Goal: Transaction & Acquisition: Purchase product/service

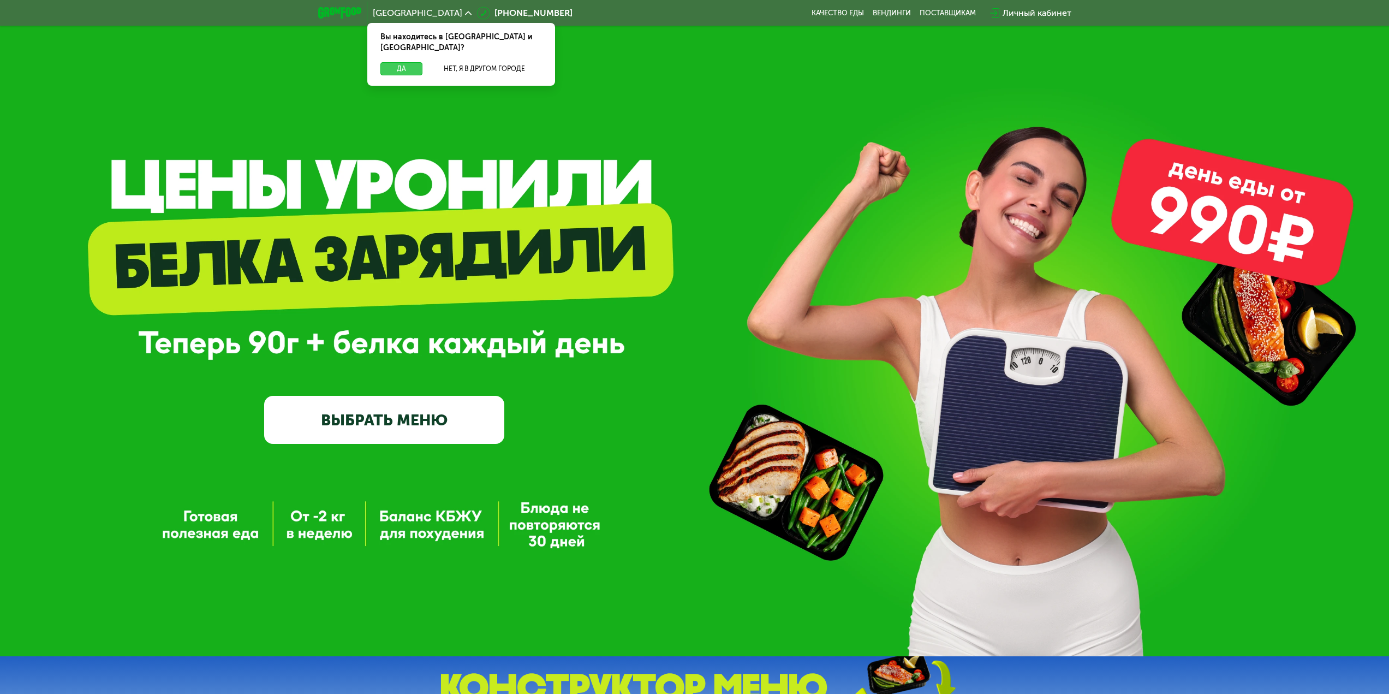
click at [404, 62] on button "Да" at bounding box center [402, 68] width 42 height 13
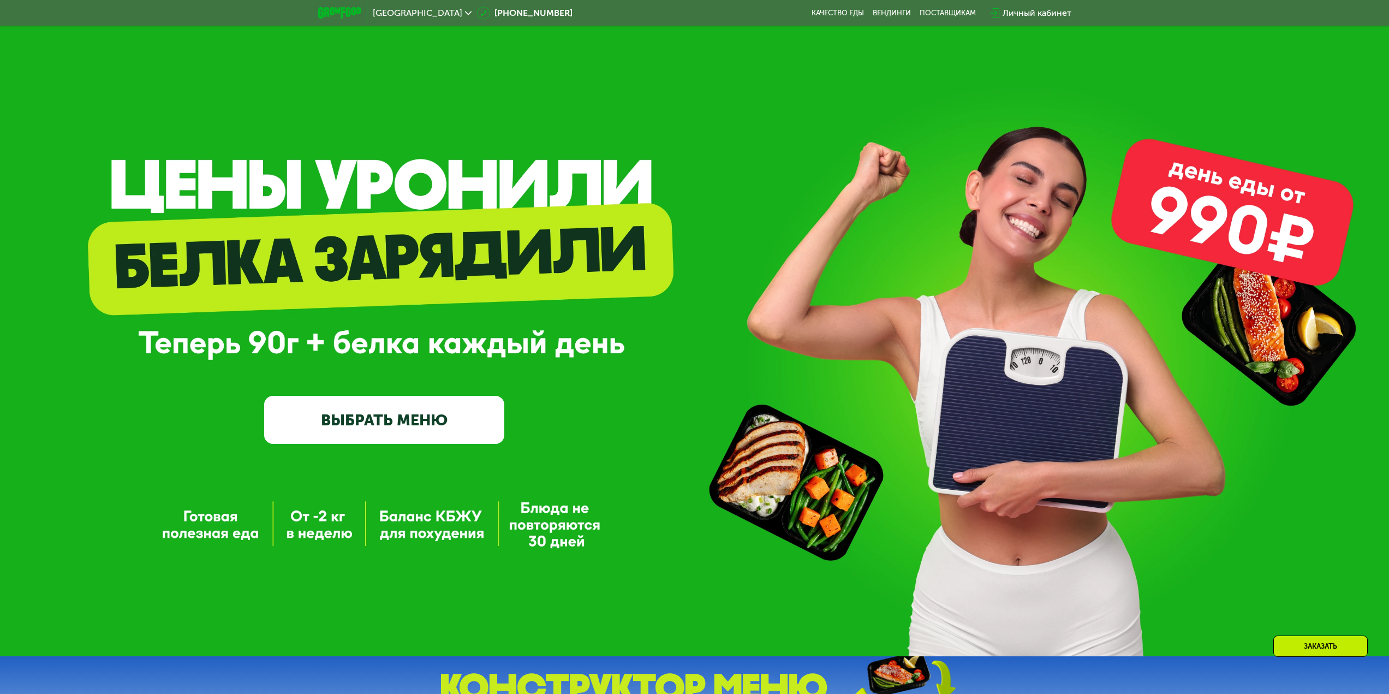
scroll to position [109, 0]
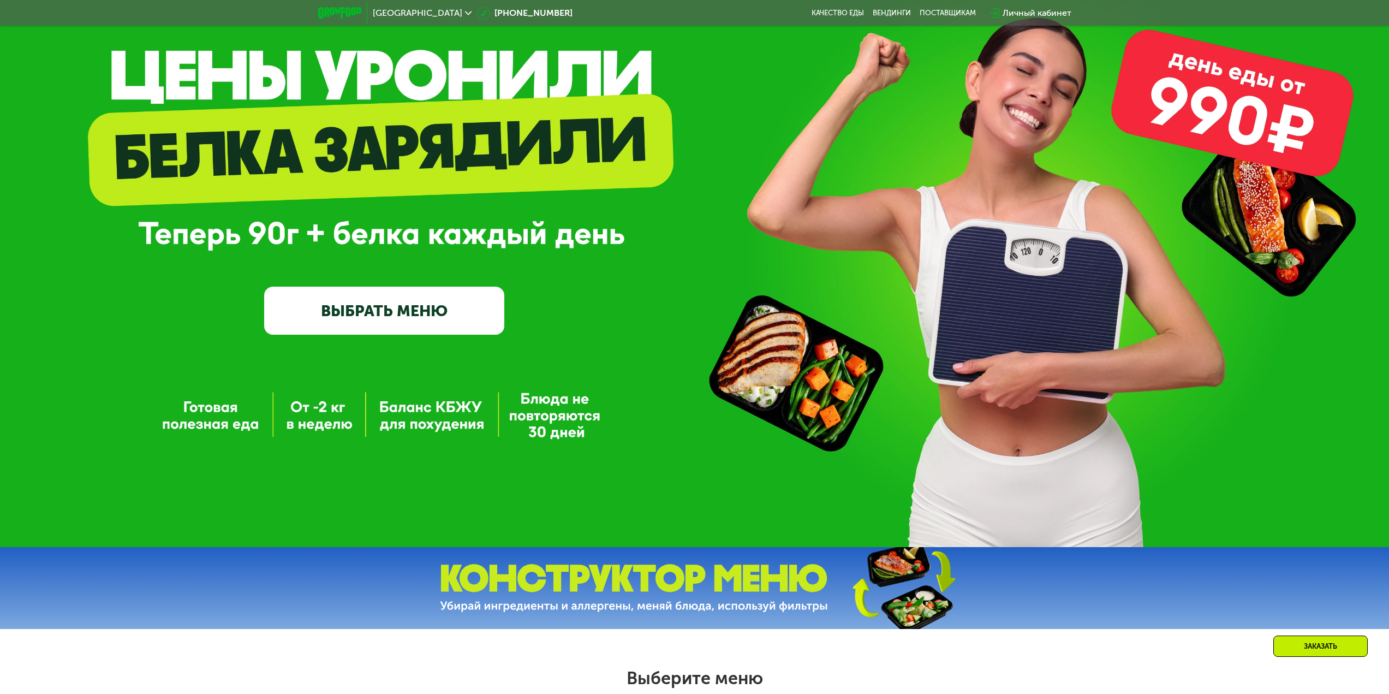
click at [403, 300] on link "ВЫБРАТЬ МЕНЮ" at bounding box center [384, 311] width 240 height 48
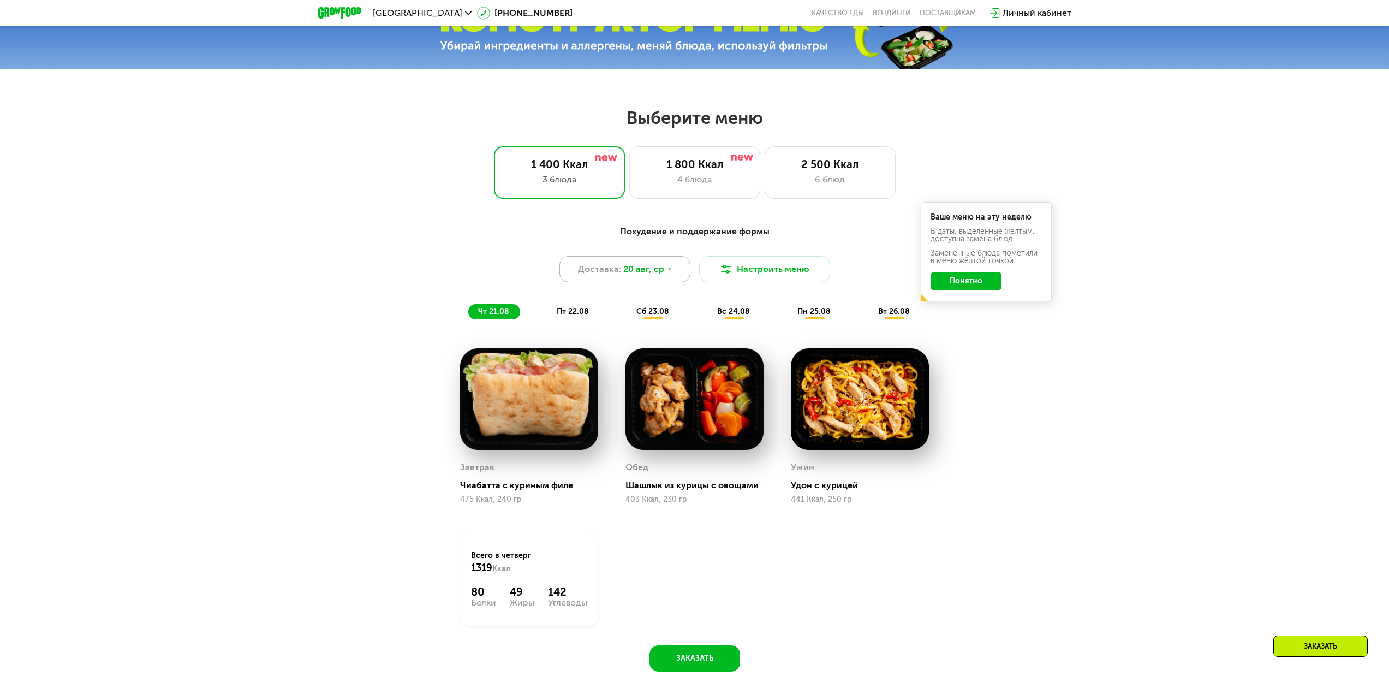
scroll to position [645, 0]
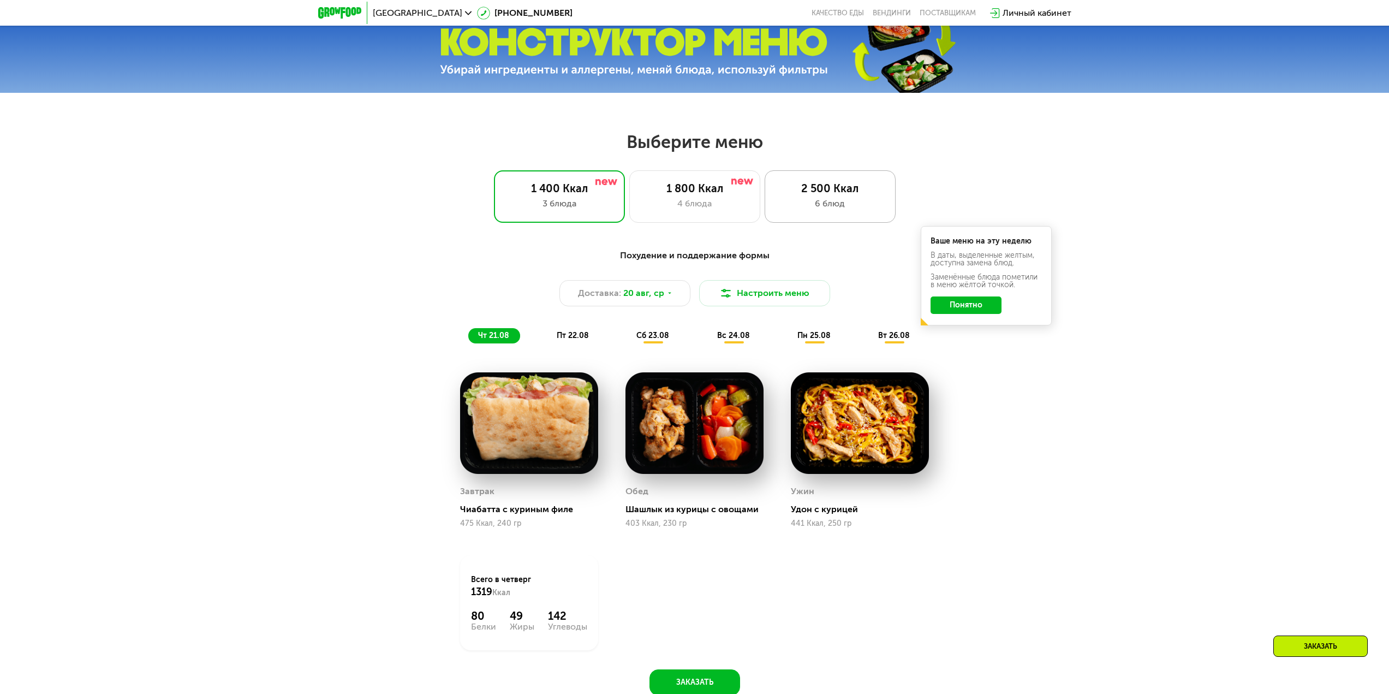
click at [833, 205] on div "6 блюд" at bounding box center [830, 203] width 108 height 13
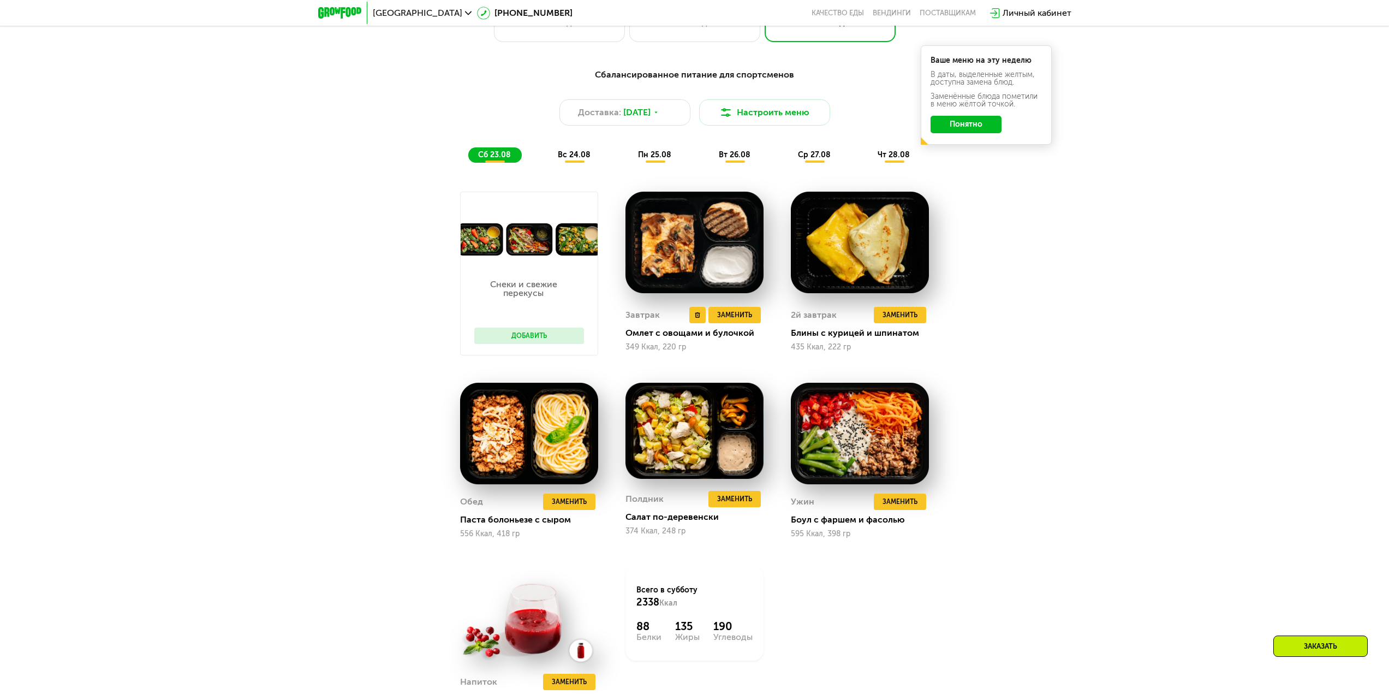
scroll to position [755, 0]
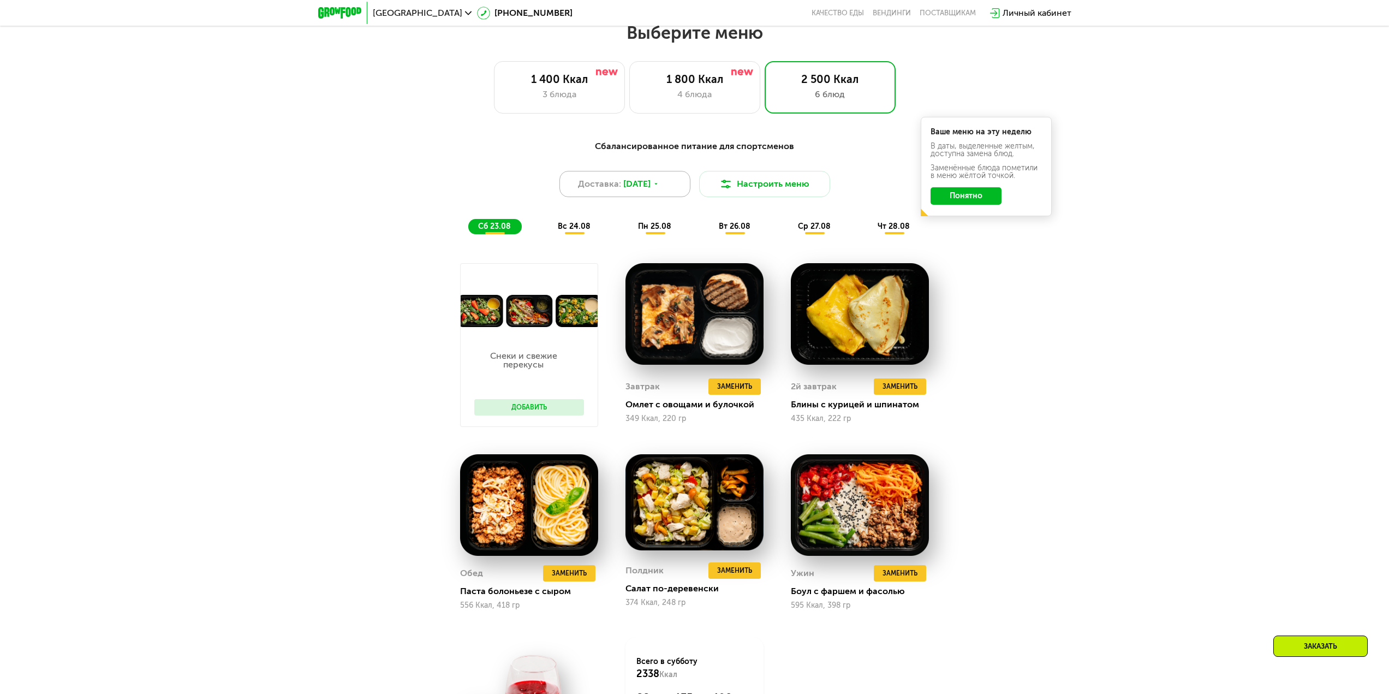
click at [646, 197] on div "Доставка: [DATE]" at bounding box center [625, 184] width 131 height 26
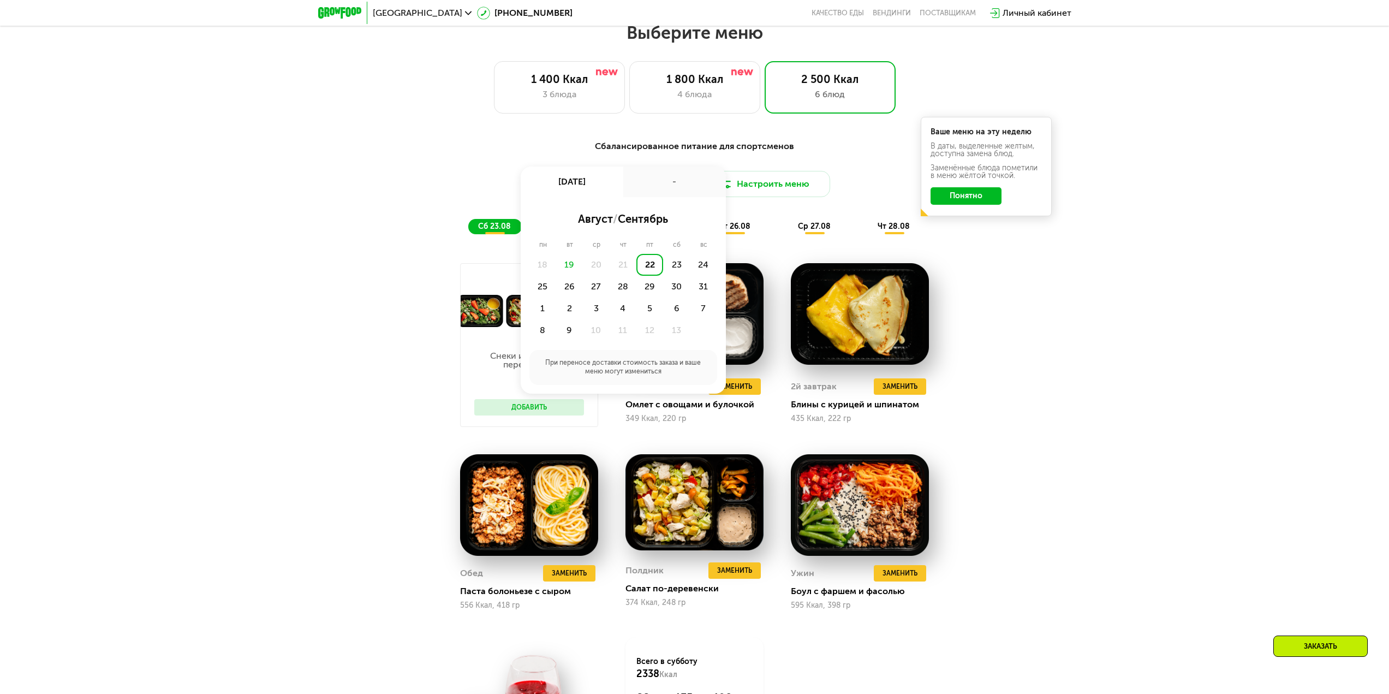
click at [571, 265] on div "19" at bounding box center [569, 265] width 27 height 22
click at [1089, 399] on div "Сбалансированное питание для спортсменов Доставка: [DATE] авг, пт - август / се…" at bounding box center [694, 493] width 1389 height 739
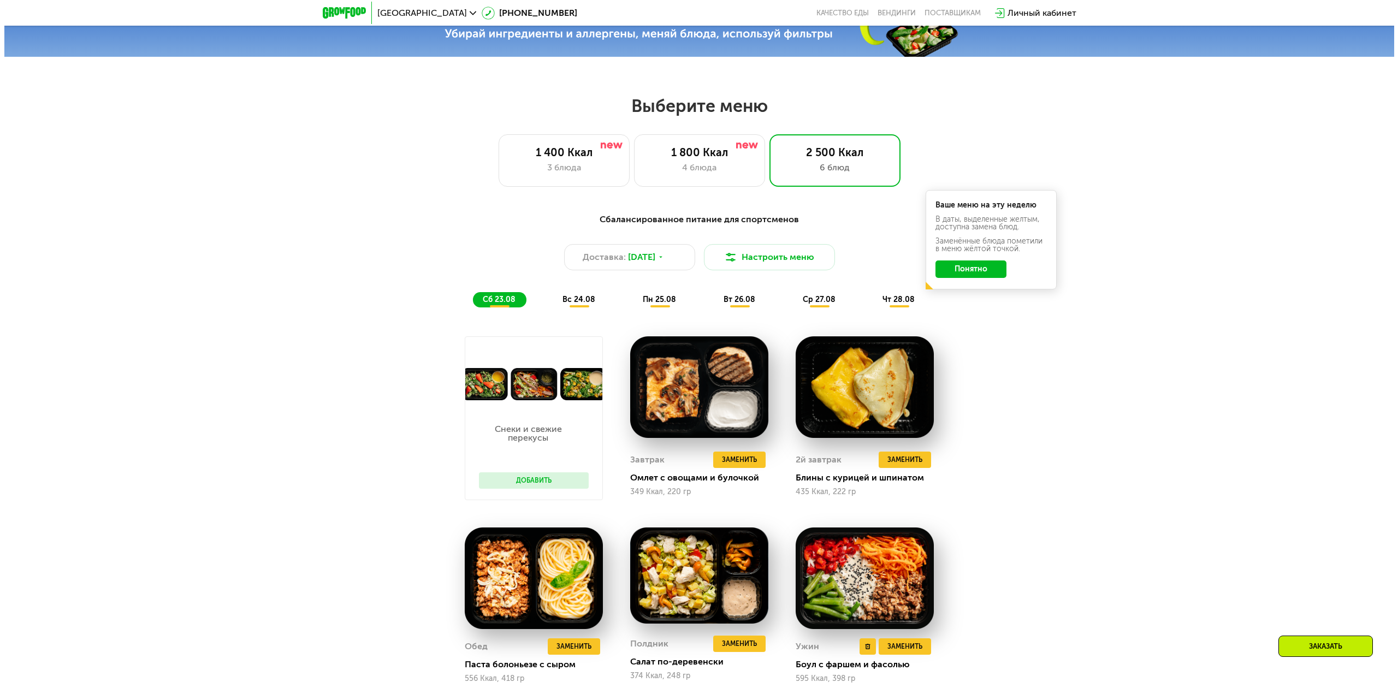
scroll to position [645, 0]
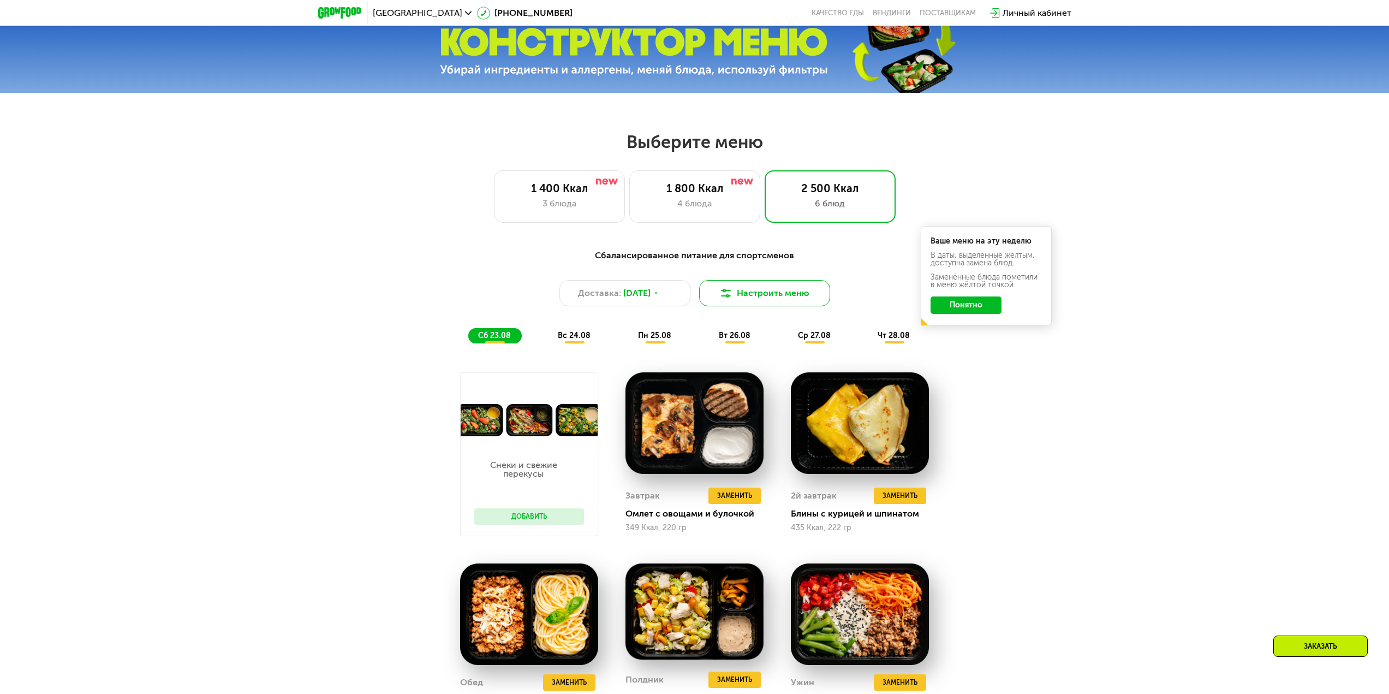
click at [751, 298] on button "Настроить меню" at bounding box center [764, 293] width 131 height 26
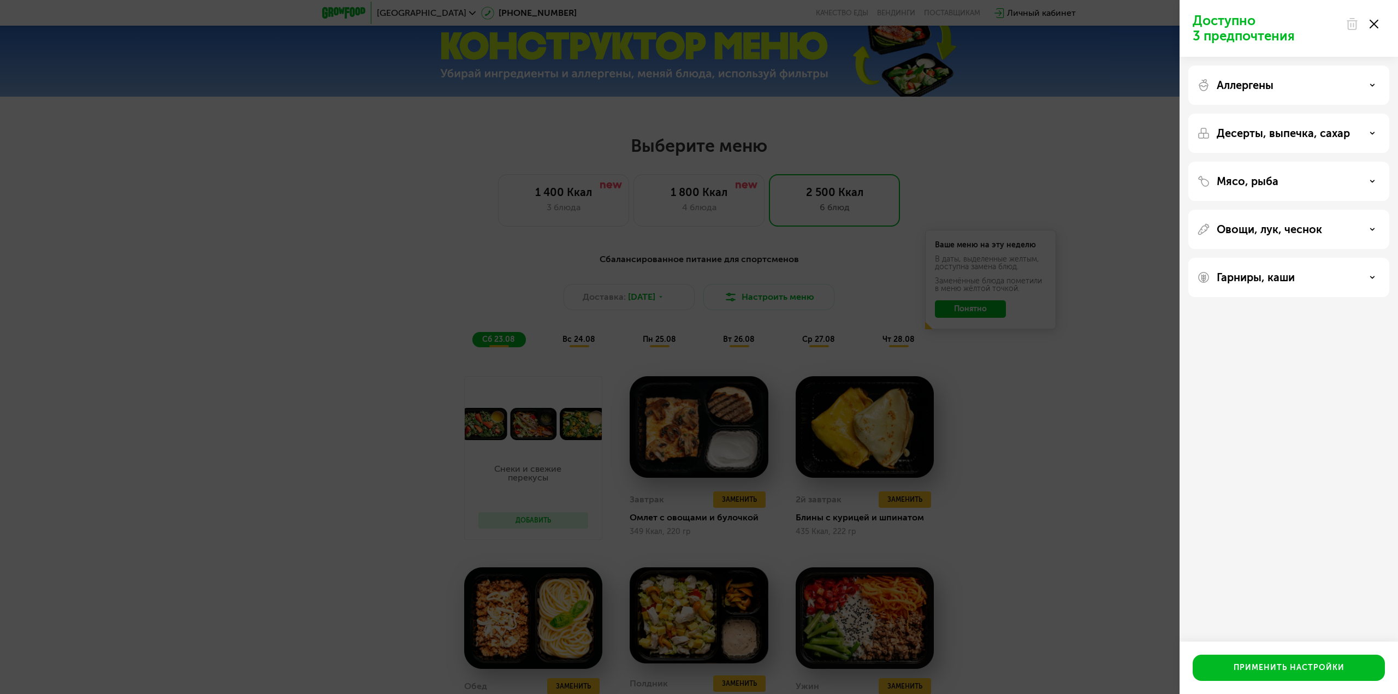
click at [1334, 182] on div "Мясо, рыба" at bounding box center [1288, 181] width 183 height 13
click at [1372, 311] on div "Без рыбы" at bounding box center [1288, 324] width 183 height 26
click at [1330, 162] on div "Десерты, выпечка, сахар" at bounding box center [1288, 252] width 201 height 180
click at [1335, 139] on p "Десерты, выпечка, сахар" at bounding box center [1282, 133] width 133 height 13
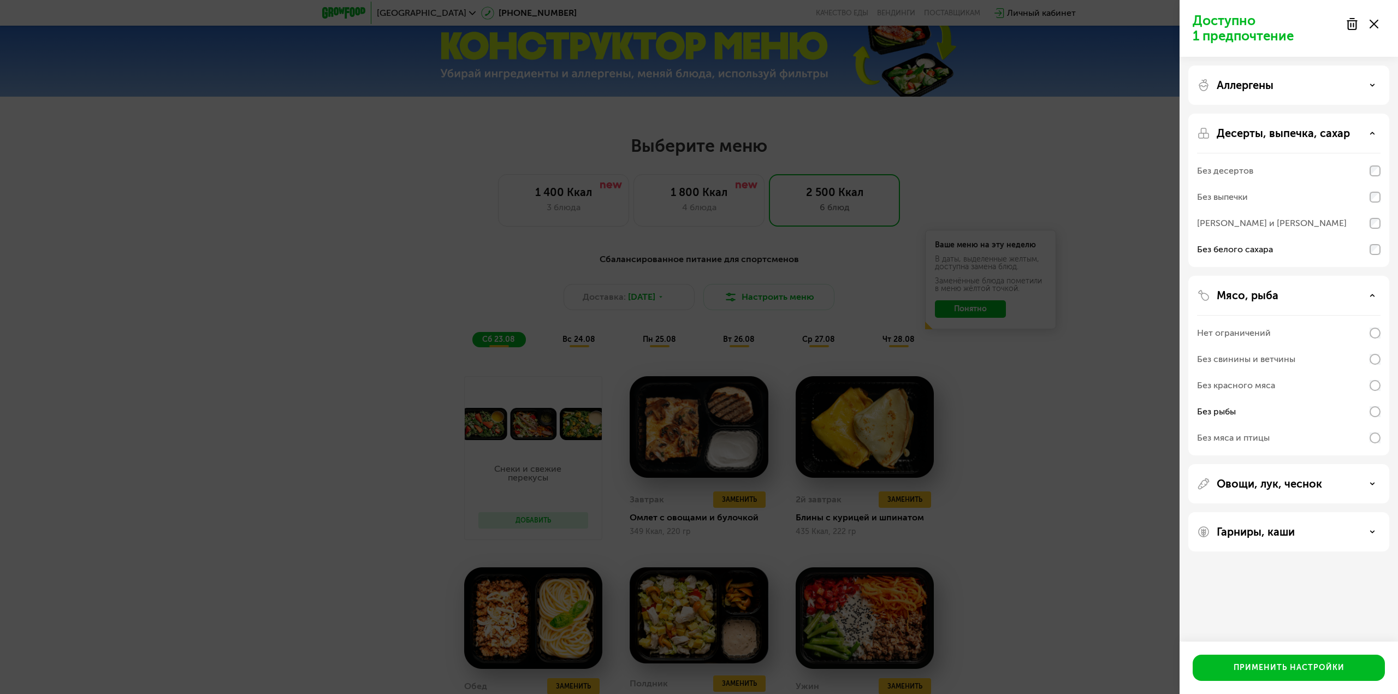
click at [1286, 114] on div "Аллергены" at bounding box center [1288, 190] width 201 height 153
click at [1291, 114] on div "Аллергены" at bounding box center [1288, 190] width 201 height 153
click at [1305, 512] on div "Овощи, лук, чеснок" at bounding box center [1288, 531] width 201 height 39
click at [1325, 86] on div "Аллергены" at bounding box center [1288, 85] width 183 height 13
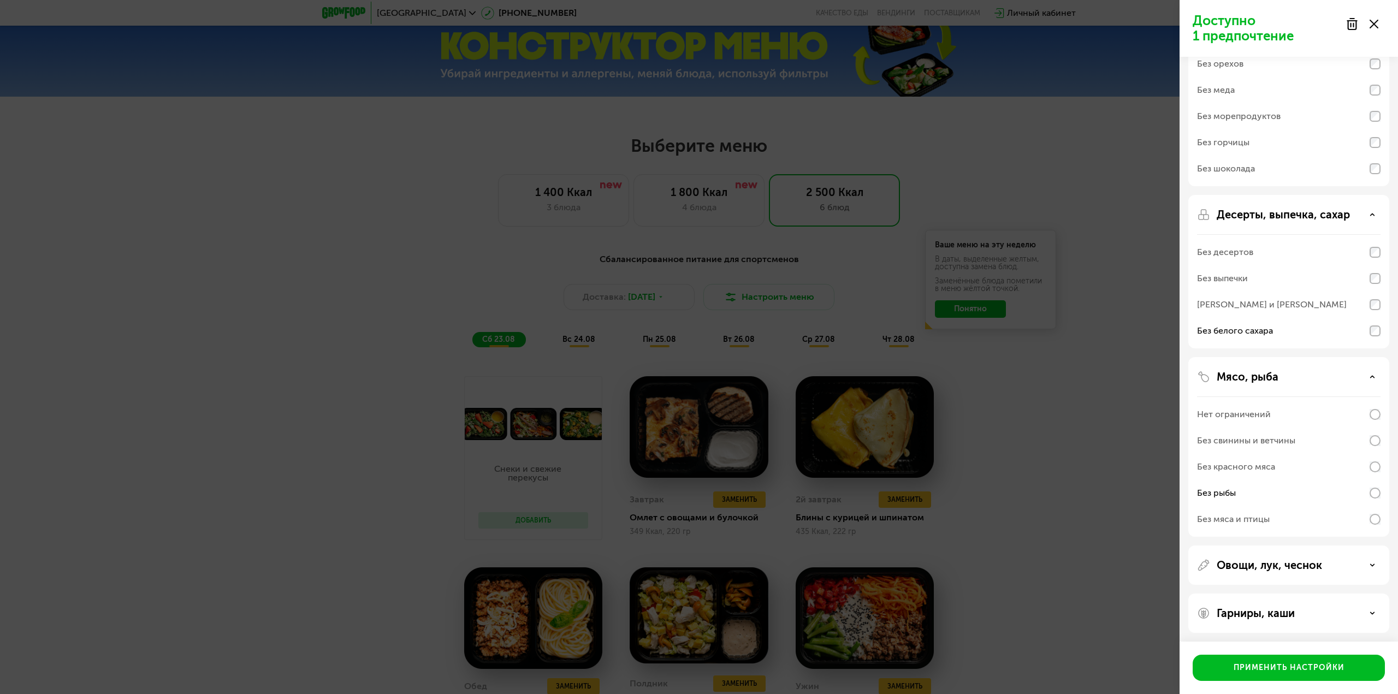
scroll to position [87, 0]
click at [1305, 600] on div "Гарниры, каши" at bounding box center [1288, 610] width 201 height 39
click at [1309, 608] on div "Гарниры, каши" at bounding box center [1288, 610] width 183 height 13
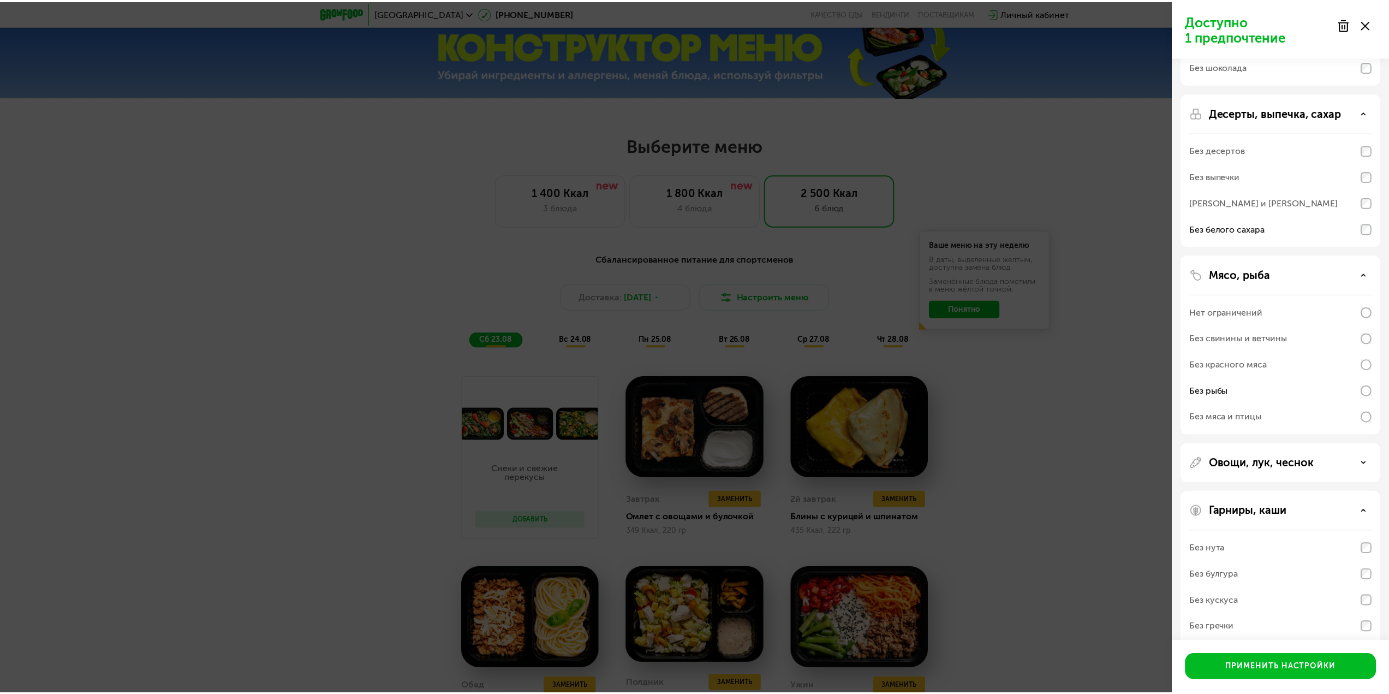
scroll to position [228, 0]
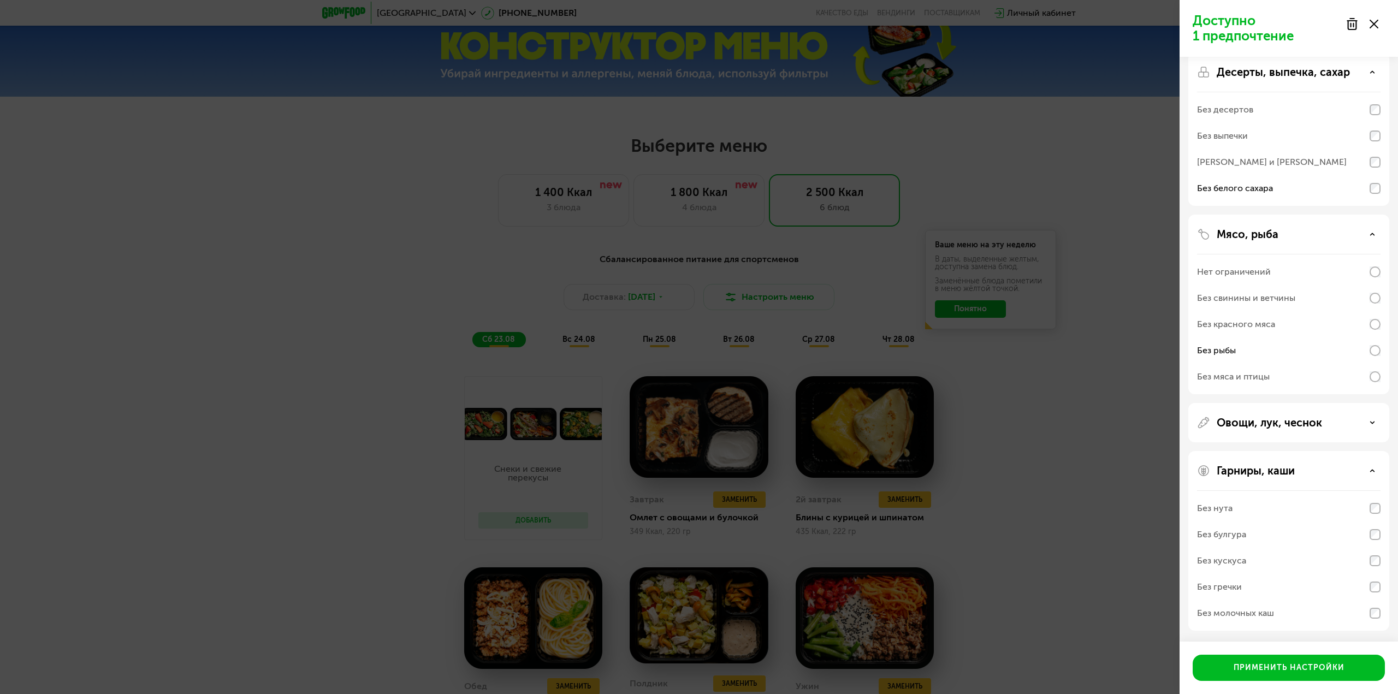
click at [1374, 567] on div "Без кускуса" at bounding box center [1288, 561] width 183 height 26
click at [1374, 541] on div "Без булгура" at bounding box center [1288, 534] width 183 height 26
click at [1382, 512] on div "Гарниры, каши Без нута Без булгура Без кускуса Без гречки Без молочных каш" at bounding box center [1288, 541] width 201 height 180
click at [1369, 537] on div "Без булгура" at bounding box center [1288, 534] width 183 height 26
click at [1374, 567] on div "Без кускуса" at bounding box center [1288, 561] width 183 height 26
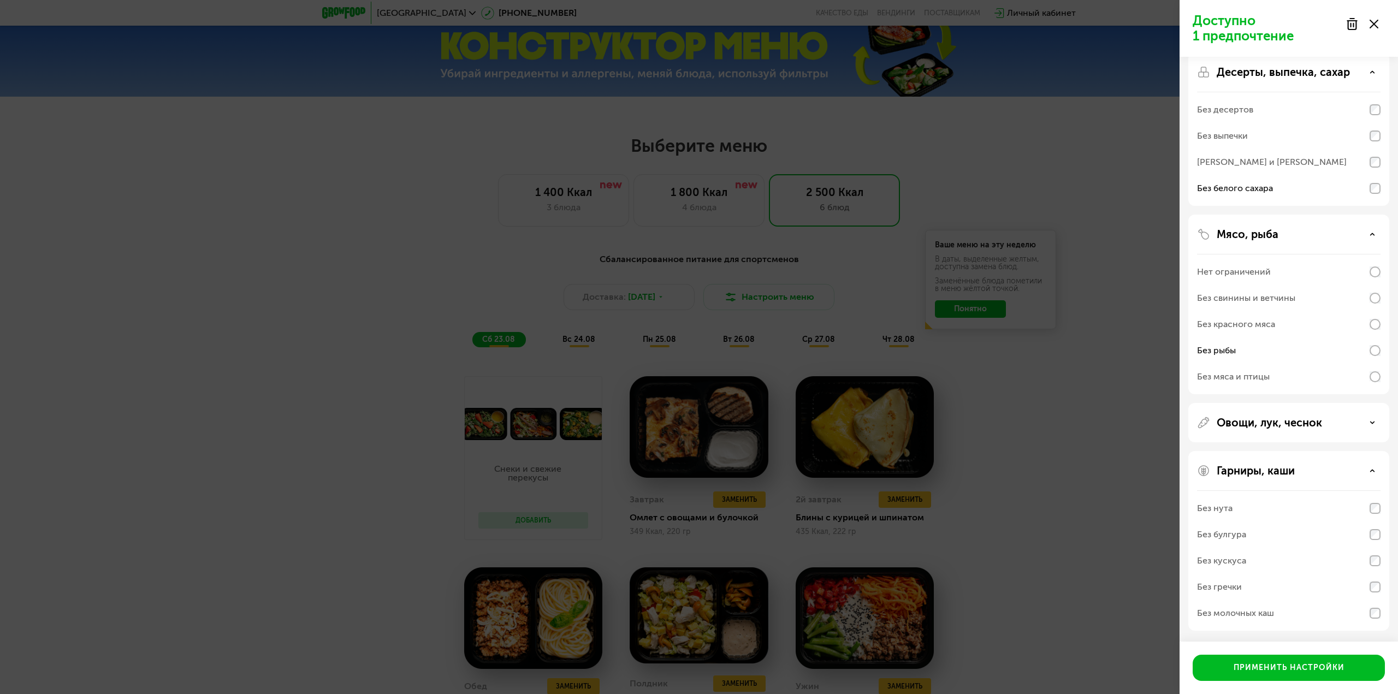
click at [1374, 519] on div "Без нута" at bounding box center [1288, 508] width 183 height 26
click at [1323, 672] on div "Применить настройки" at bounding box center [1288, 667] width 111 height 11
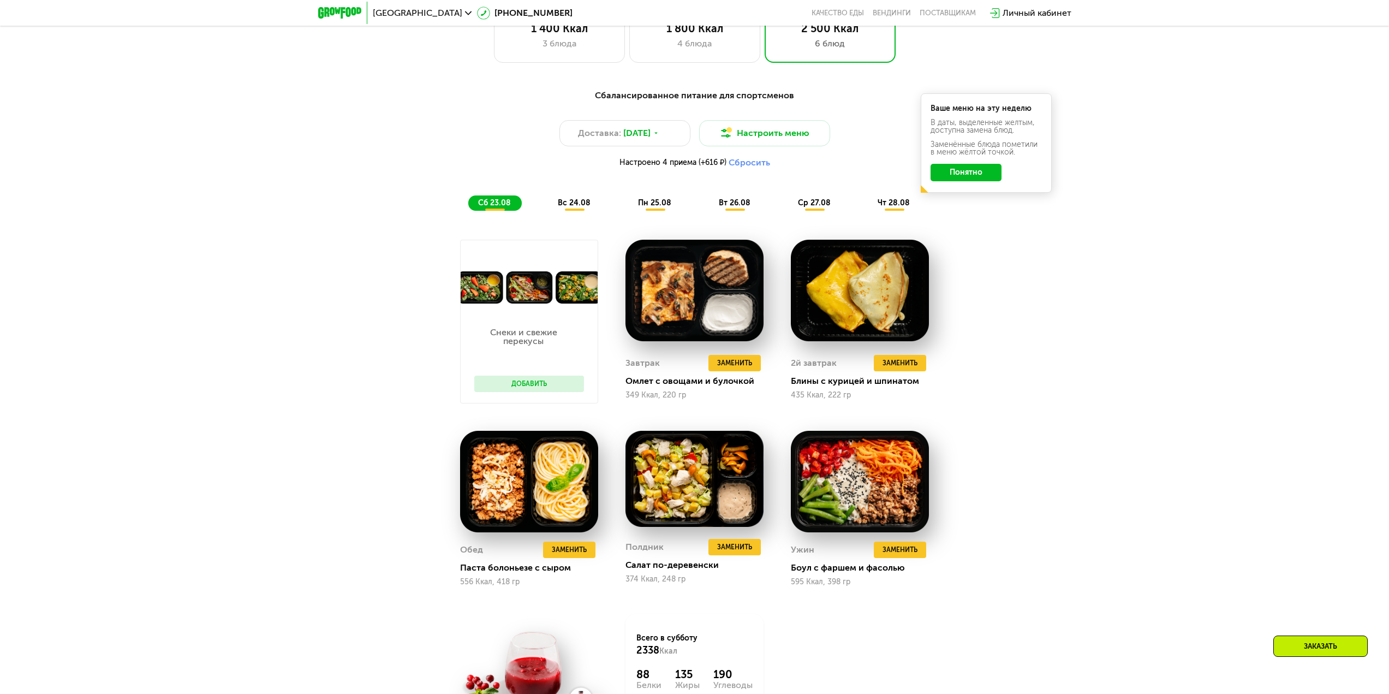
scroll to position [755, 0]
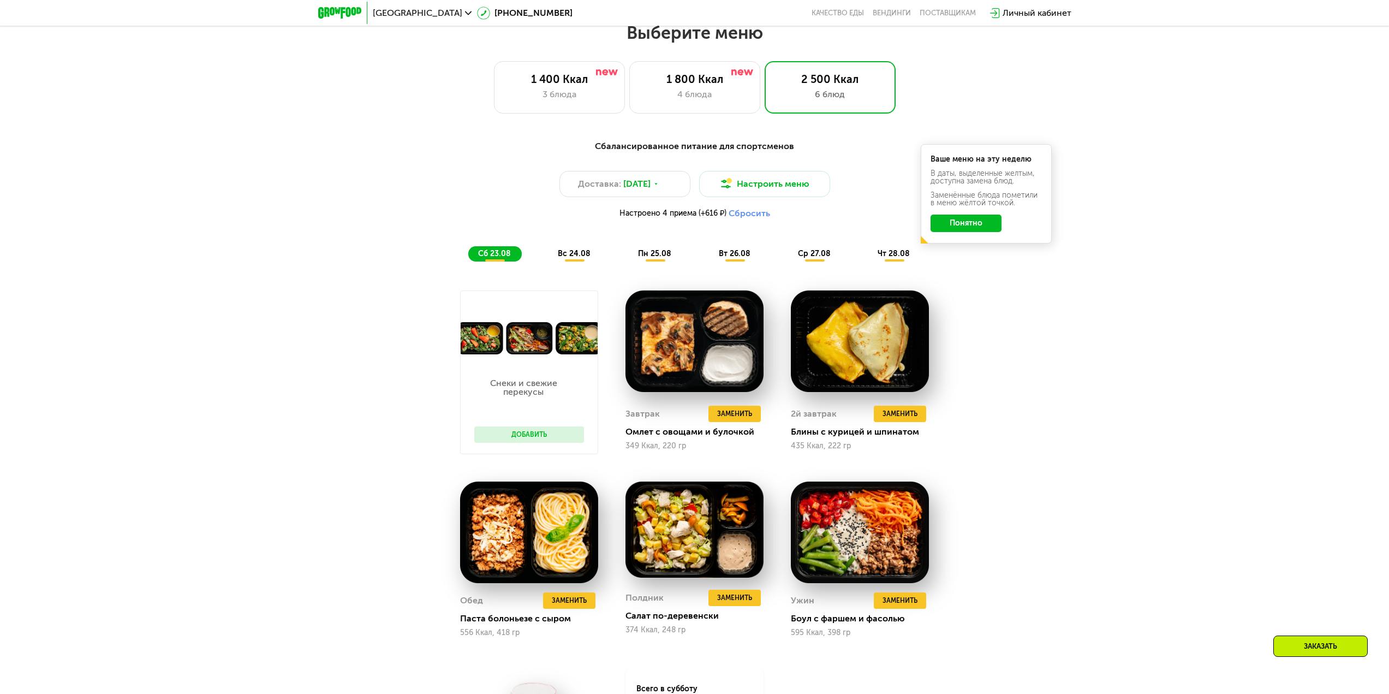
click at [953, 224] on button "Понятно" at bounding box center [966, 223] width 71 height 17
click at [895, 258] on span "чт 28.08" at bounding box center [894, 253] width 32 height 9
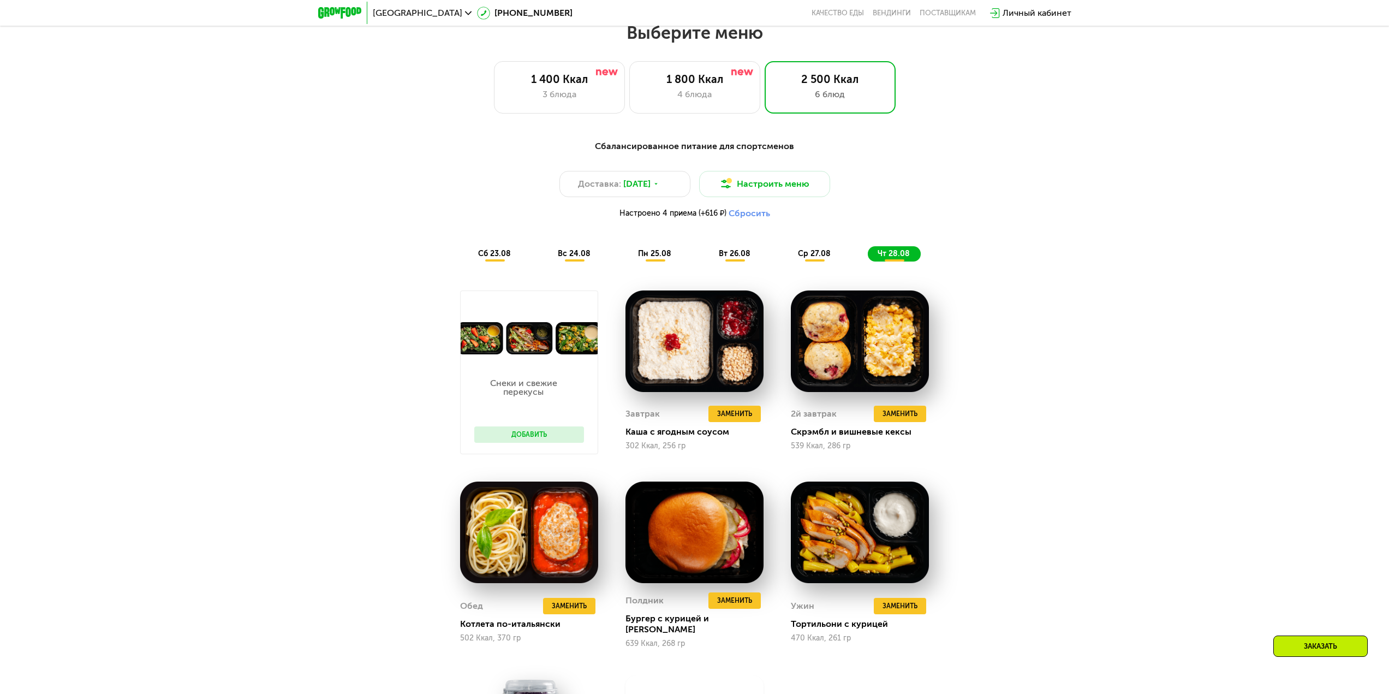
click at [524, 259] on div "сб 23.08 вс 24.08 пн 25.08 вт 26.08 ср 27.08 чт 28.08" at bounding box center [694, 253] width 453 height 15
click at [548, 259] on div "сб 23.08" at bounding box center [575, 253] width 54 height 15
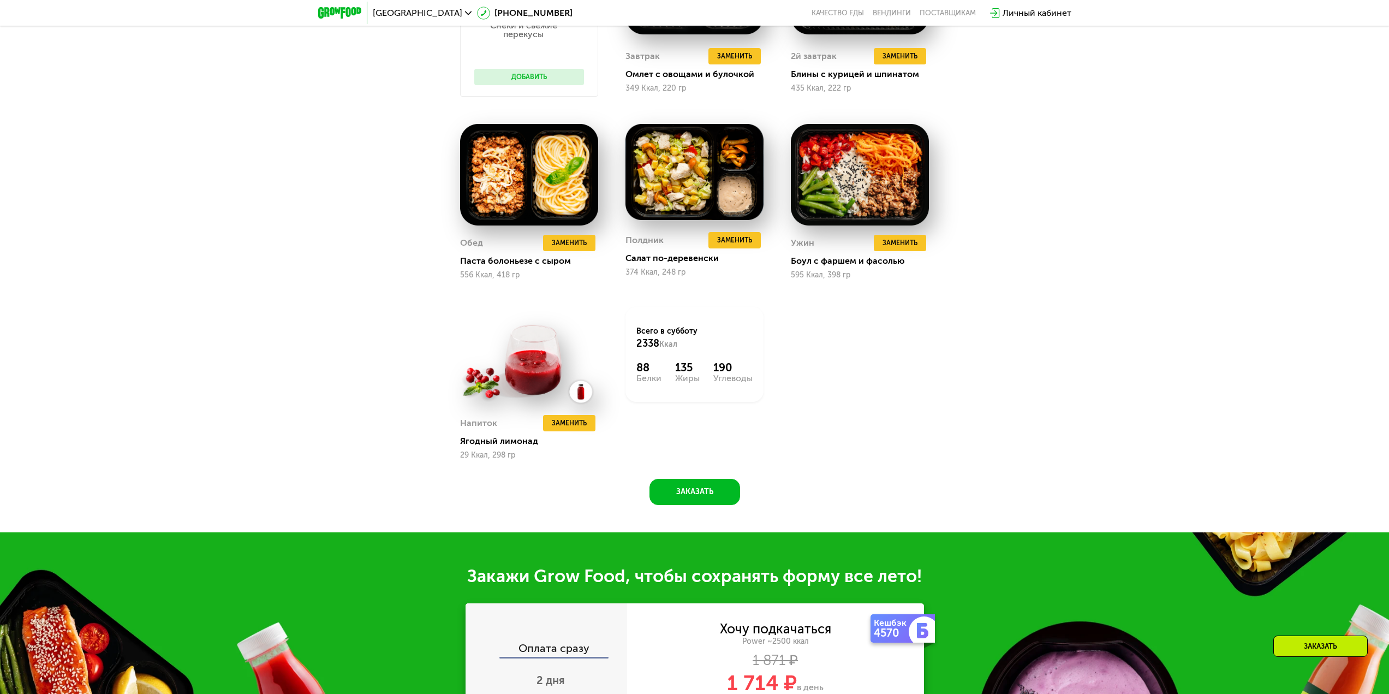
scroll to position [1137, 0]
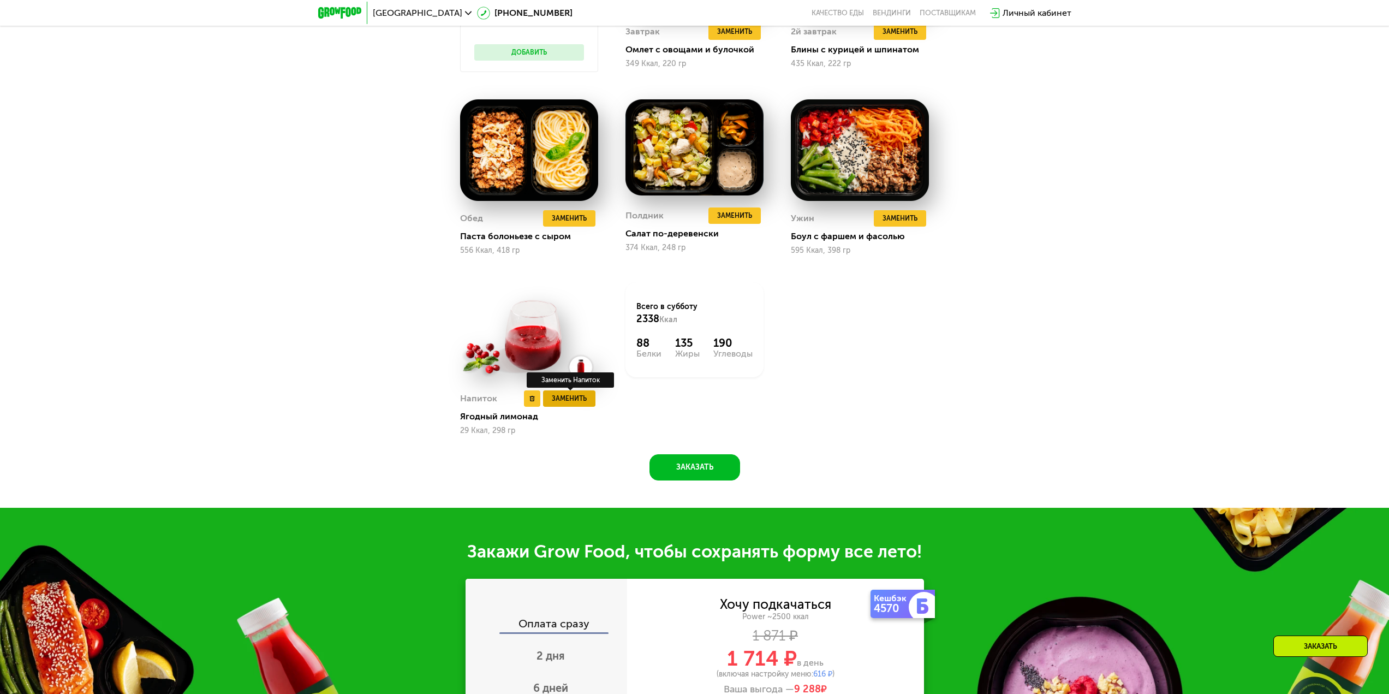
click at [557, 400] on span "Заменить" at bounding box center [569, 398] width 35 height 11
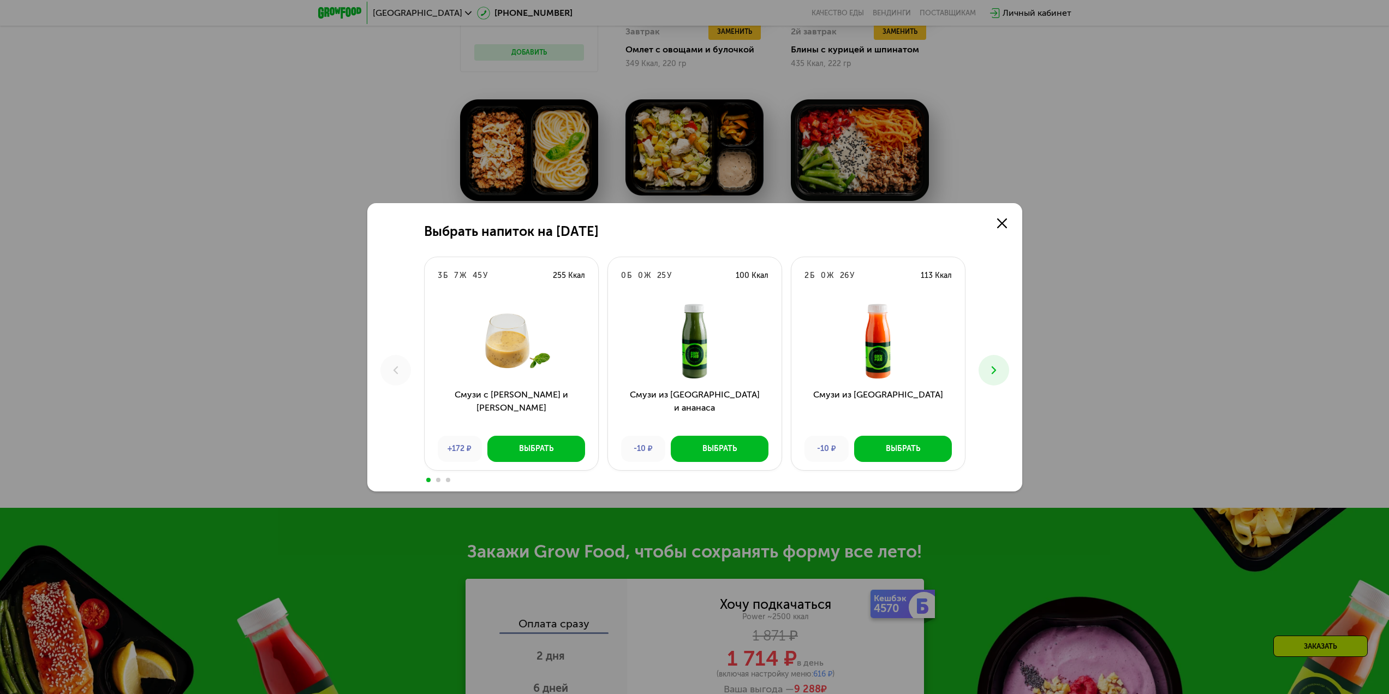
click at [992, 373] on use at bounding box center [993, 370] width 4 height 8
click at [389, 378] on button at bounding box center [396, 370] width 31 height 31
click at [1110, 412] on div "Выбрать напиток на [DATE] 3 Б 7 Ж 45 У 255 Ккал Смузи с манго и маракуйей +172 …" at bounding box center [694, 347] width 1389 height 694
click at [1003, 238] on div "Выбрать напиток на [DATE] 3 Б 7 Ж 45 У 255 Ккал Смузи с манго и маракуйей +172 …" at bounding box center [694, 347] width 655 height 288
click at [996, 229] on link at bounding box center [1002, 223] width 22 height 22
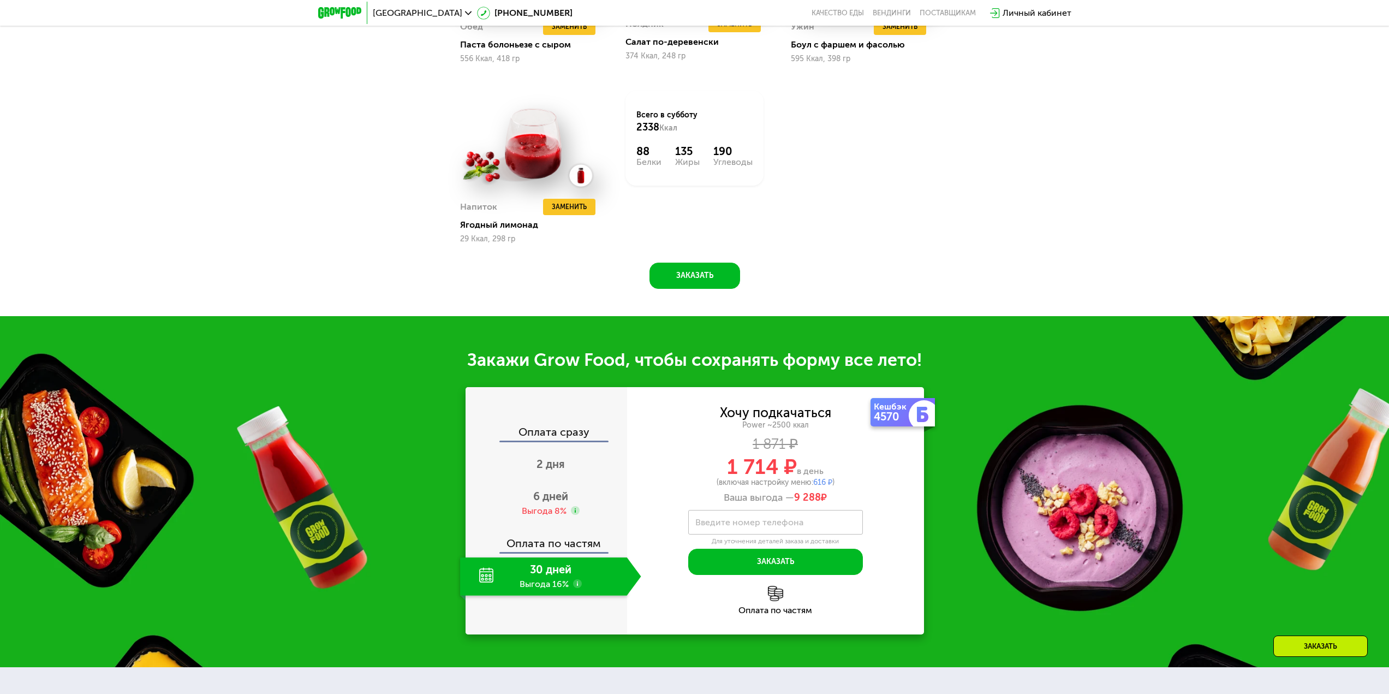
scroll to position [1355, 0]
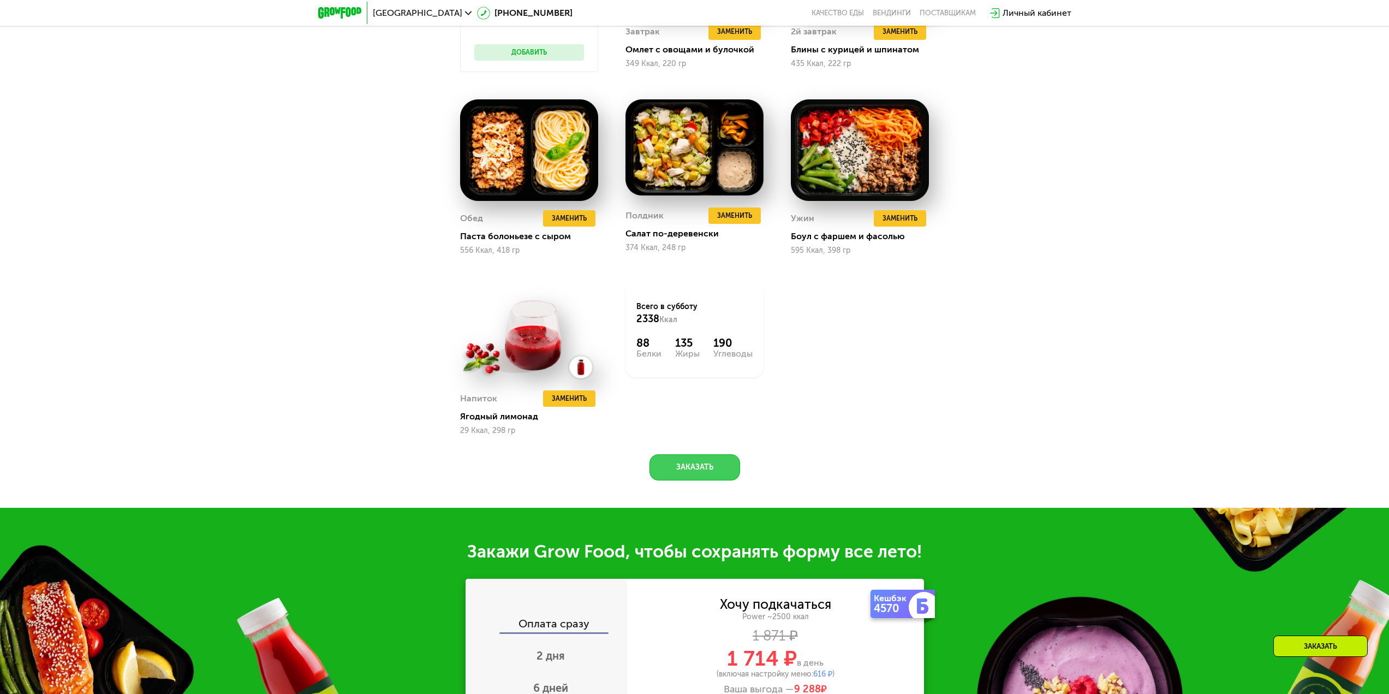
click at [690, 478] on button "Заказать" at bounding box center [695, 467] width 91 height 26
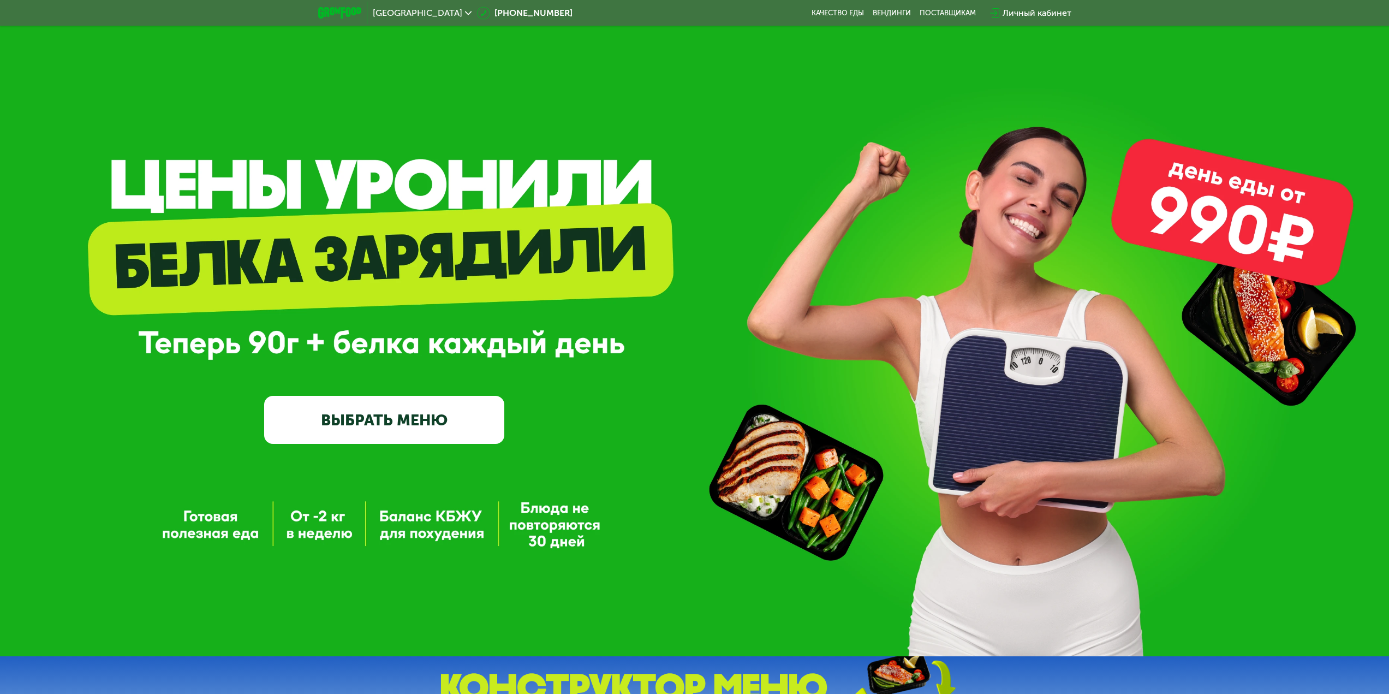
drag, startPoint x: 314, startPoint y: 475, endPoint x: 354, endPoint y: 253, distance: 225.2
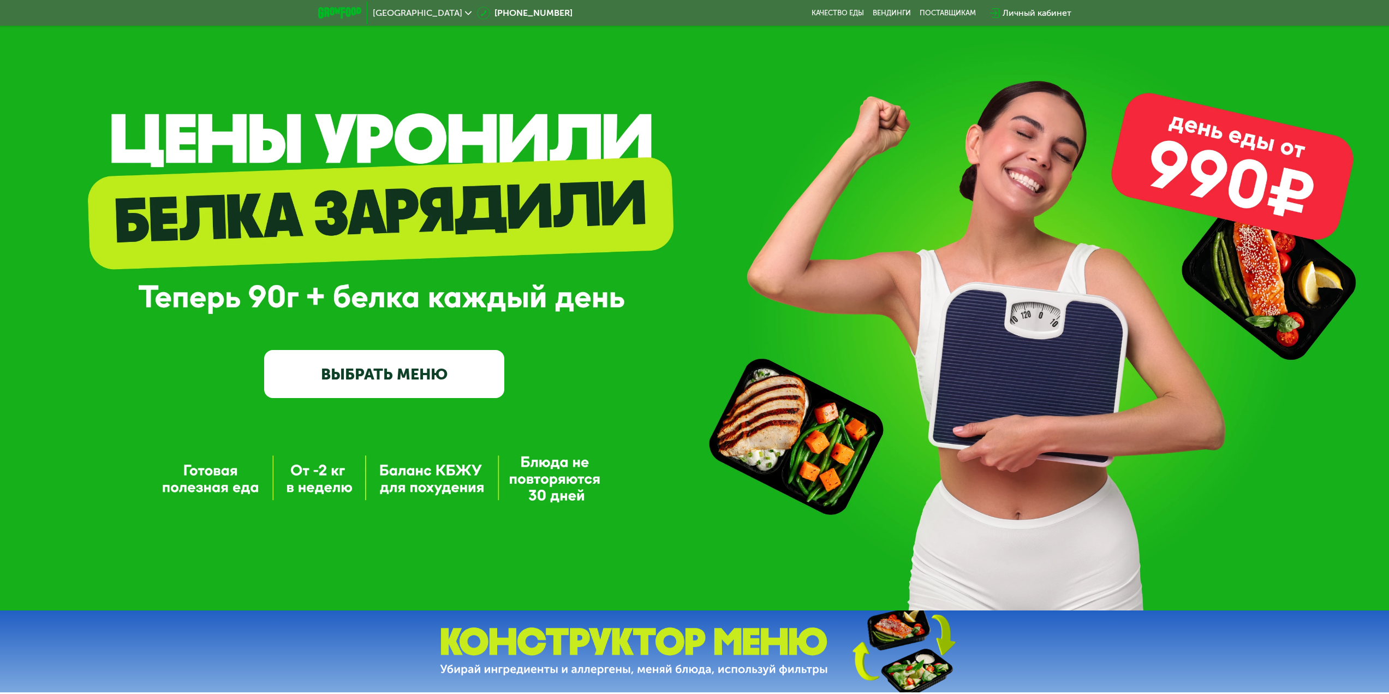
scroll to position [218, 0]
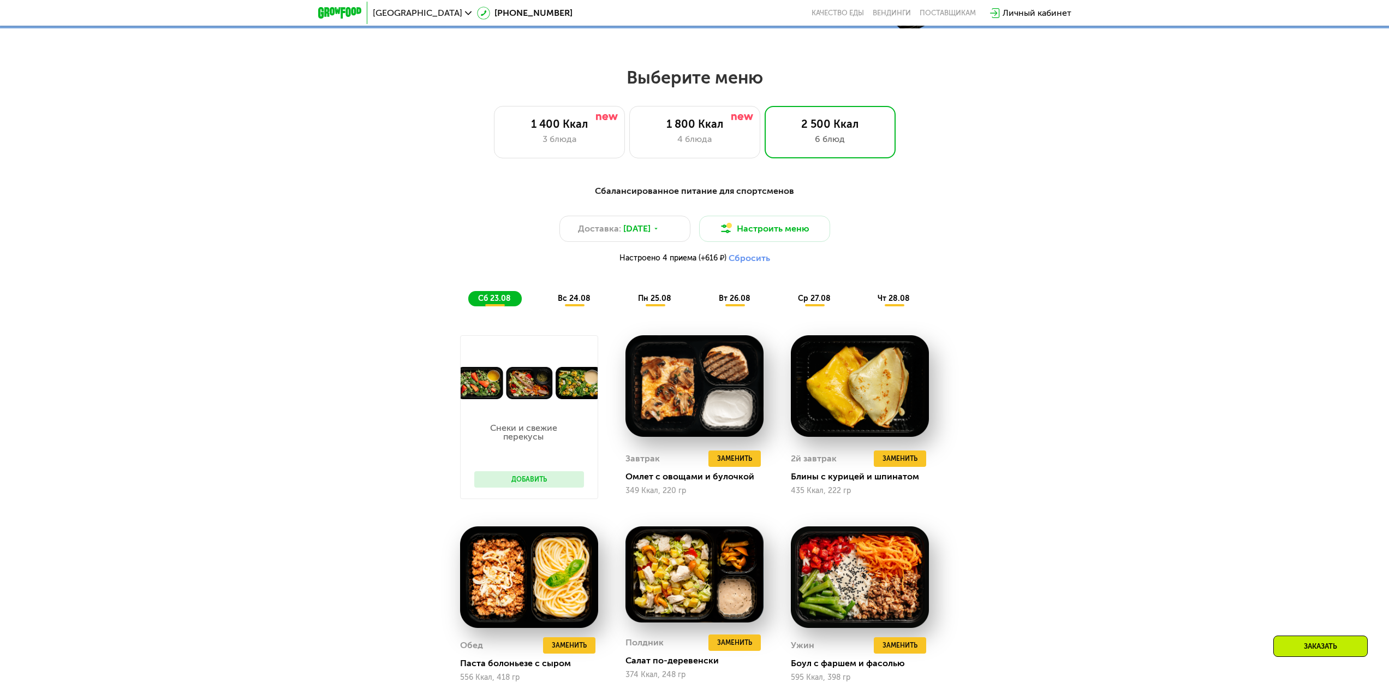
click at [1316, 651] on div "Заказать" at bounding box center [1321, 645] width 94 height 21
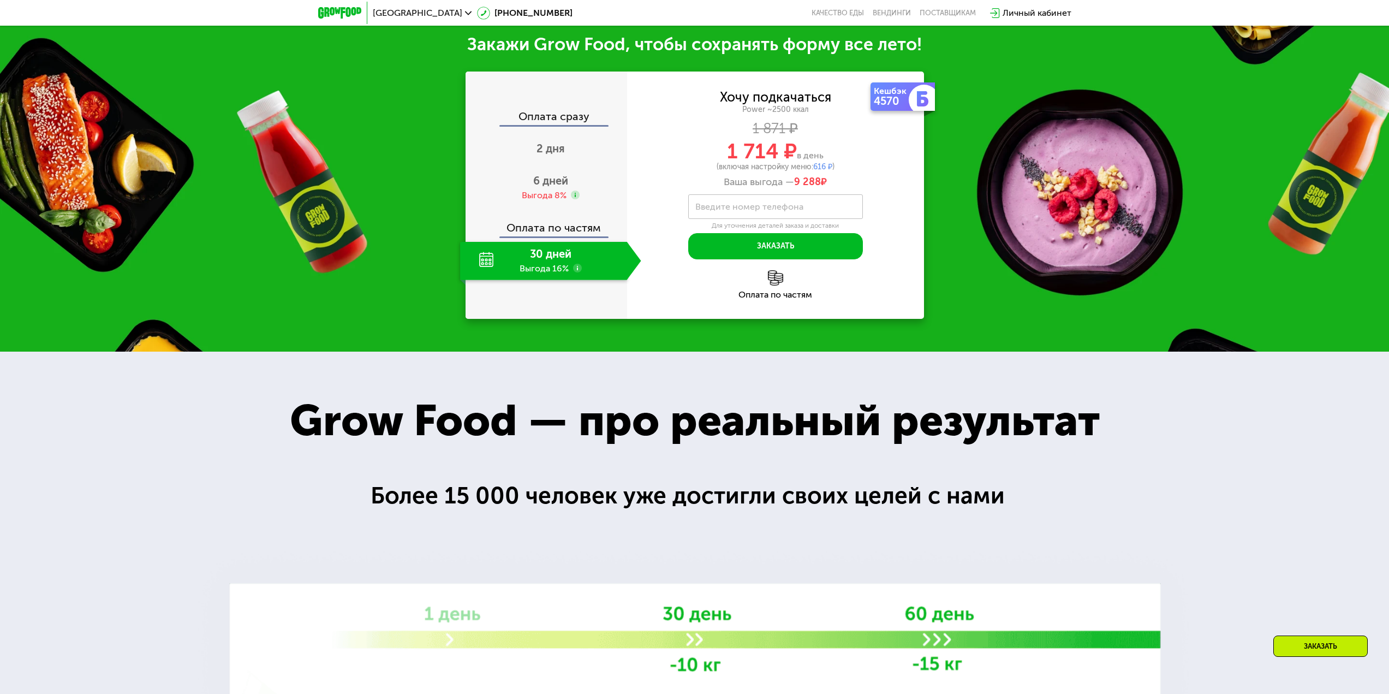
scroll to position [1648, 0]
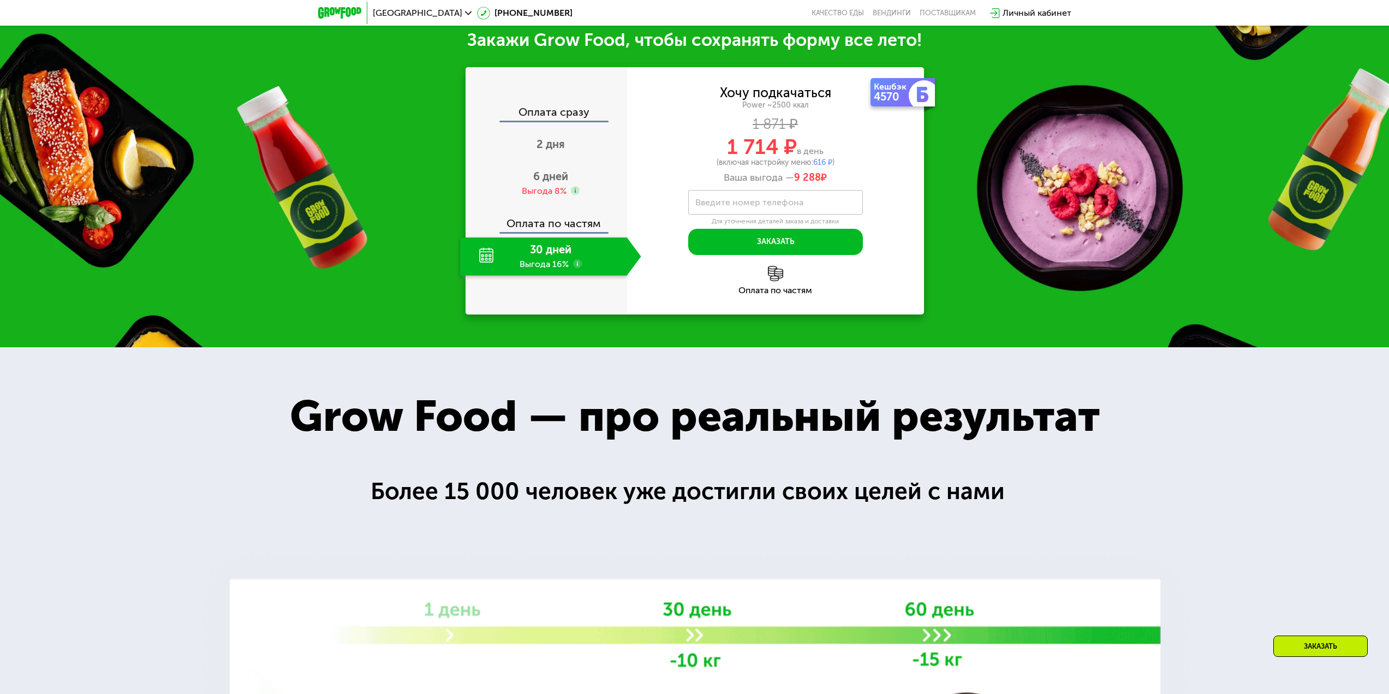
click at [540, 241] on div "30 дней Выгода 16%" at bounding box center [543, 256] width 167 height 38
click at [551, 183] on span "6 дней" at bounding box center [550, 176] width 35 height 13
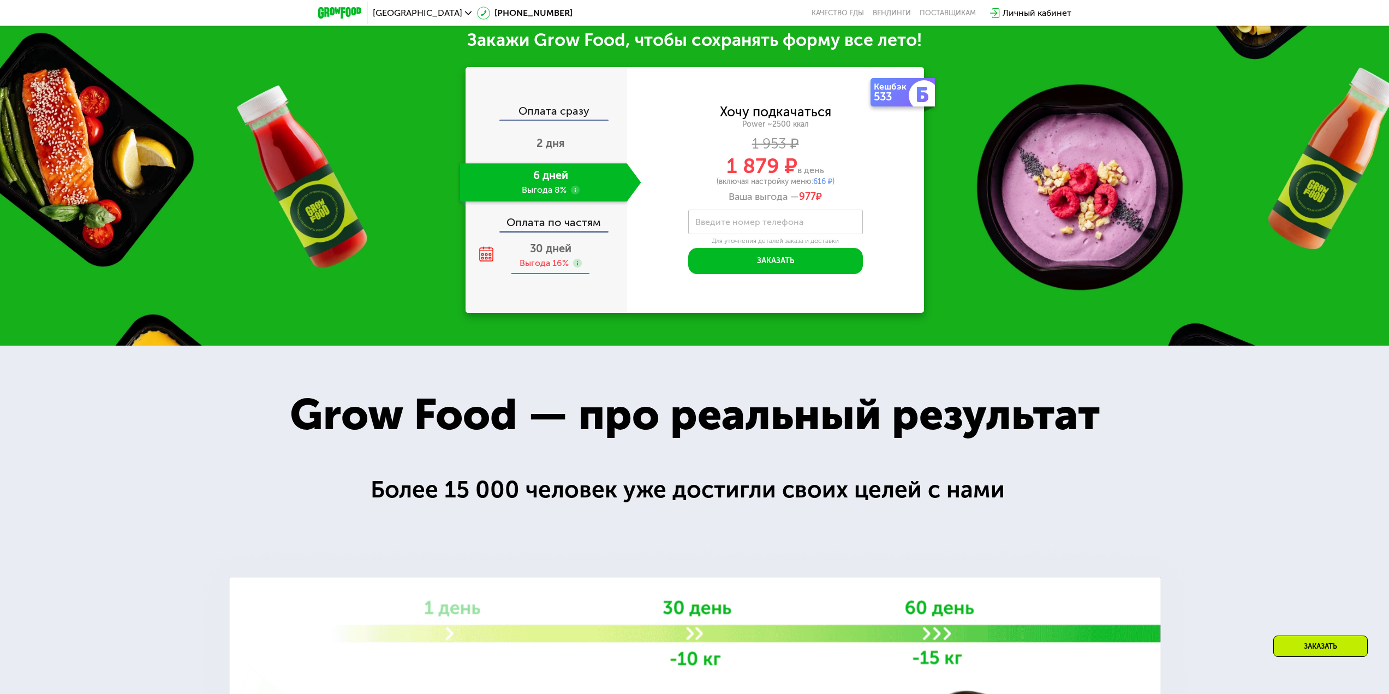
click at [553, 262] on div "Выгода 16%" at bounding box center [544, 263] width 49 height 12
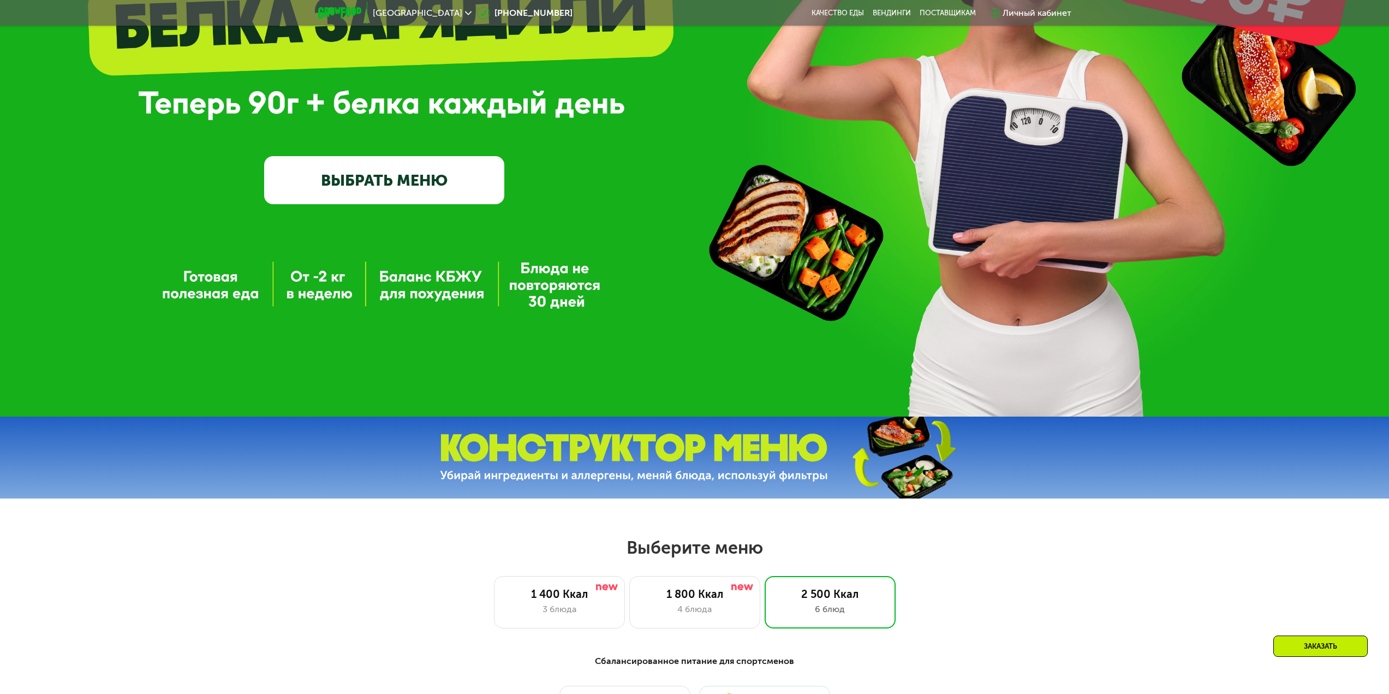
scroll to position [0, 0]
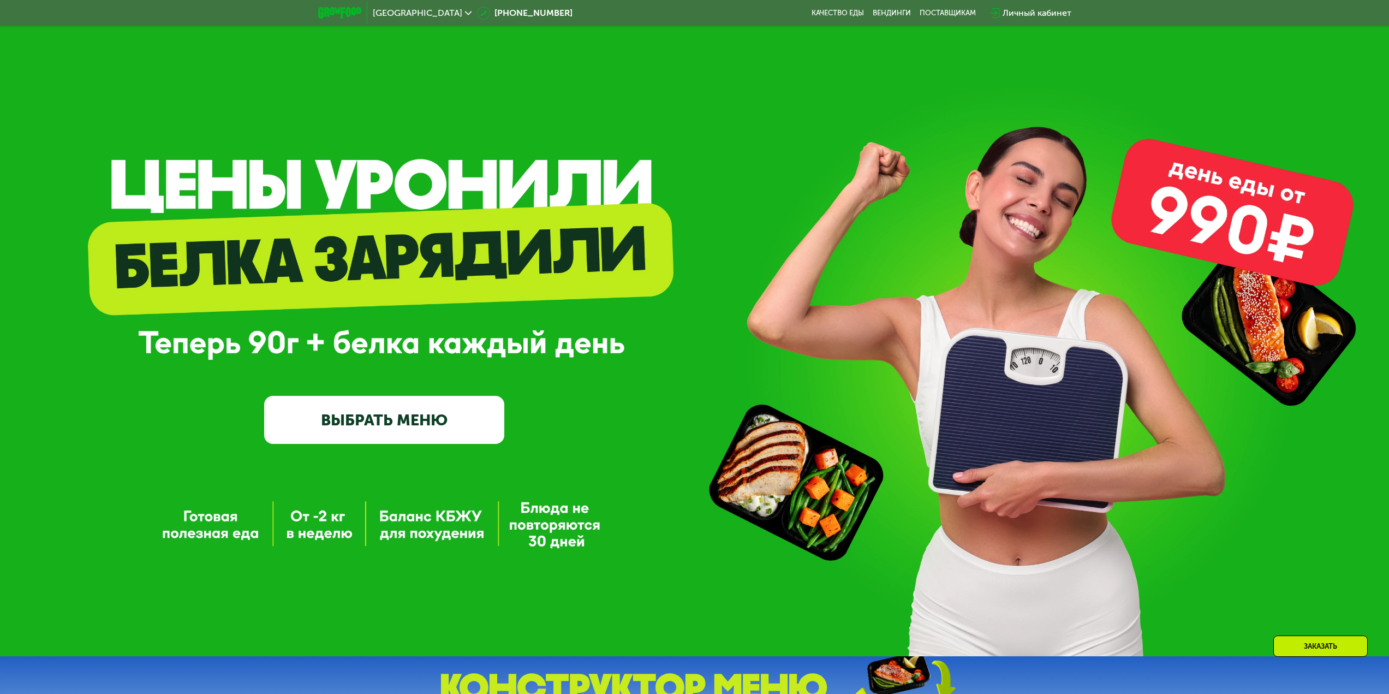
drag, startPoint x: 1162, startPoint y: 182, endPoint x: 1126, endPoint y: 103, distance: 87.3
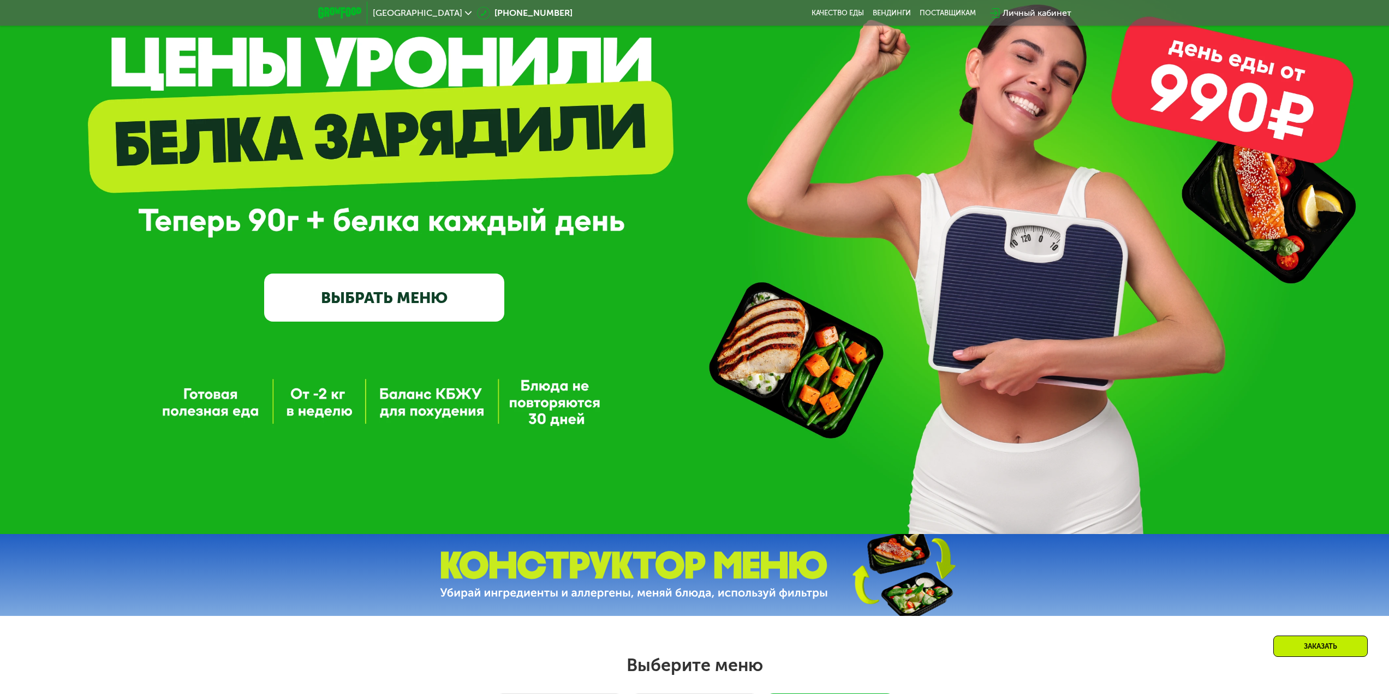
scroll to position [164, 0]
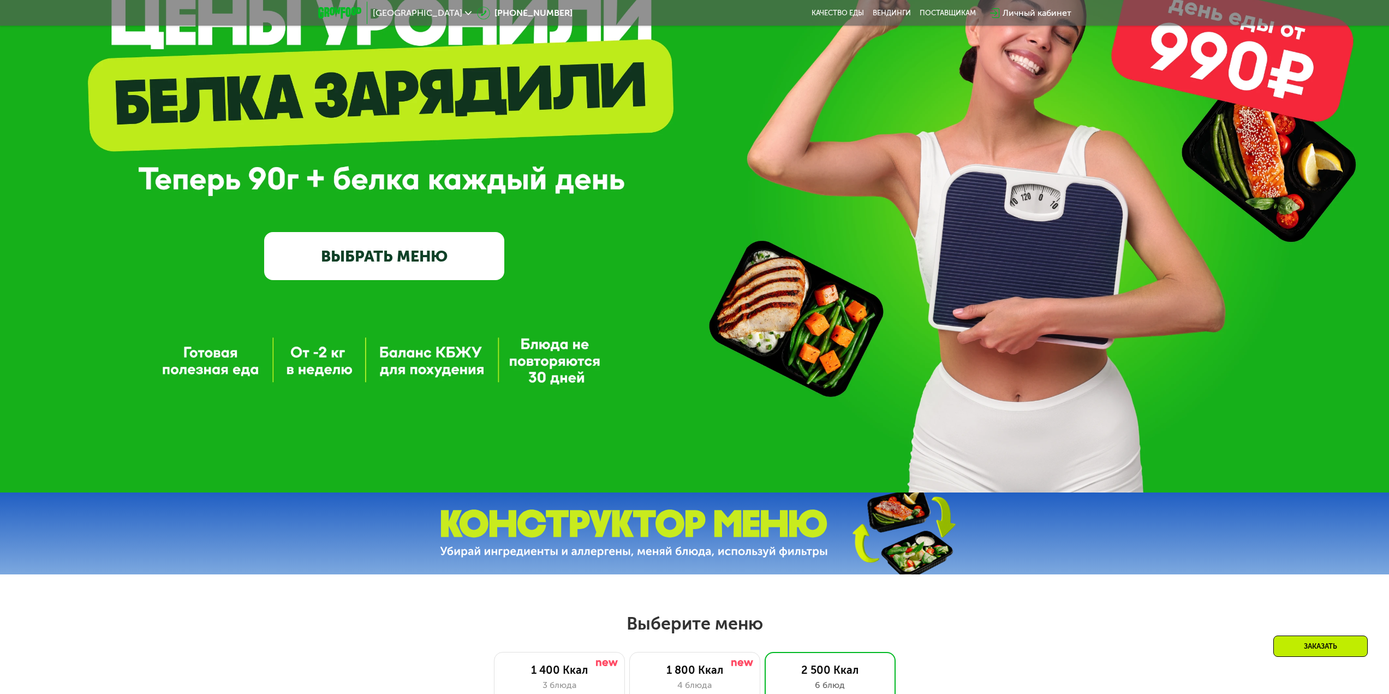
click at [474, 258] on link "ВЫБРАТЬ МЕНЮ" at bounding box center [384, 256] width 240 height 48
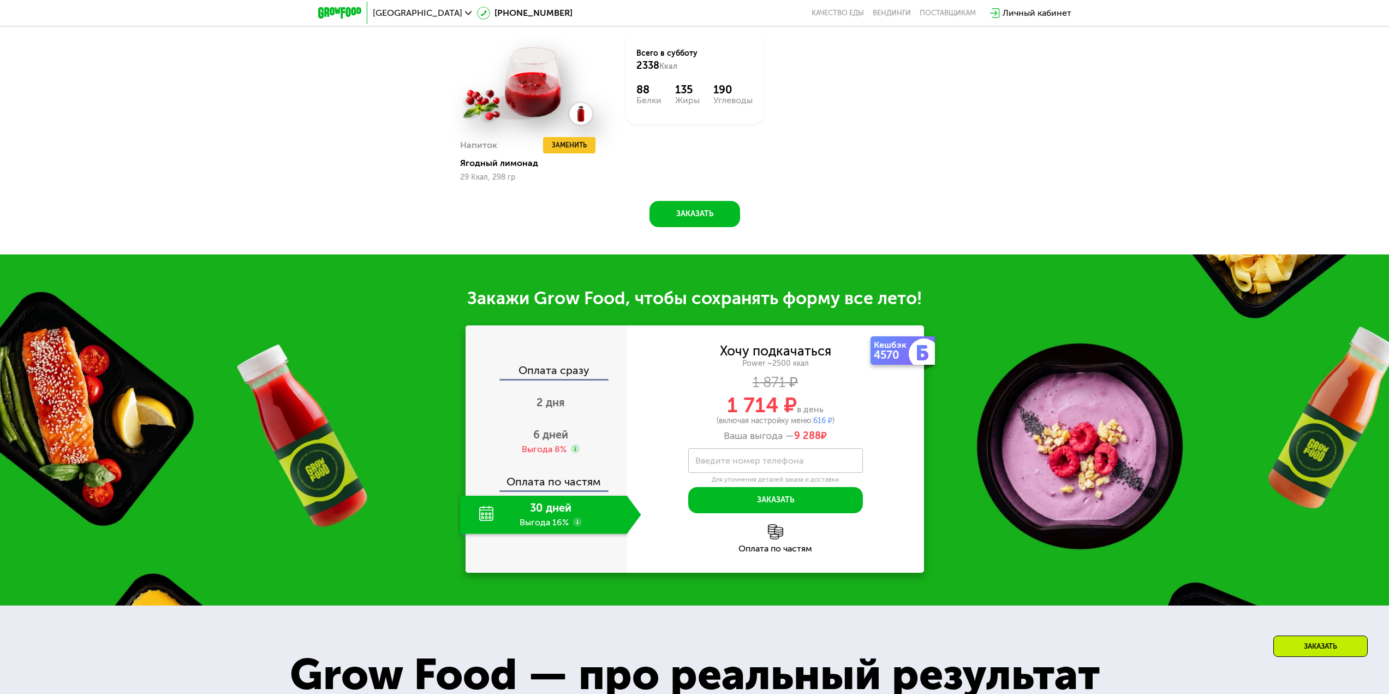
scroll to position [1410, 0]
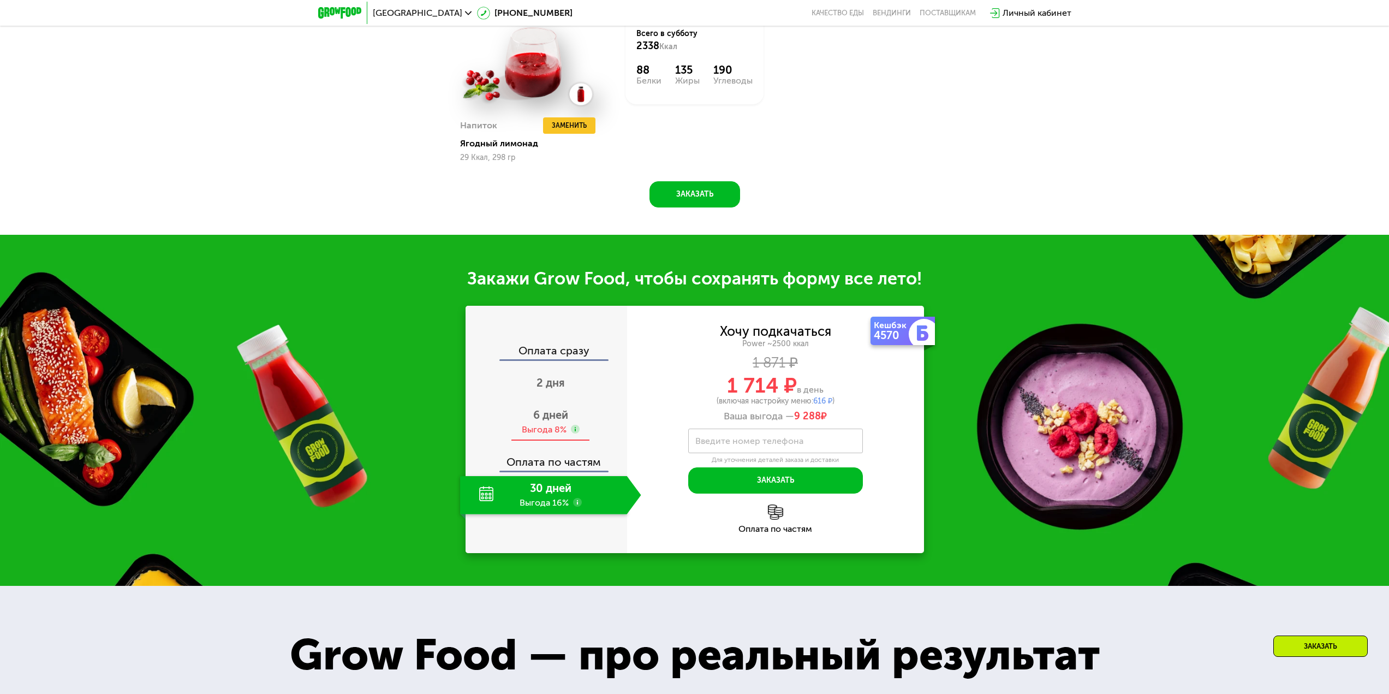
click at [547, 431] on div "Выгода 8%" at bounding box center [544, 430] width 45 height 12
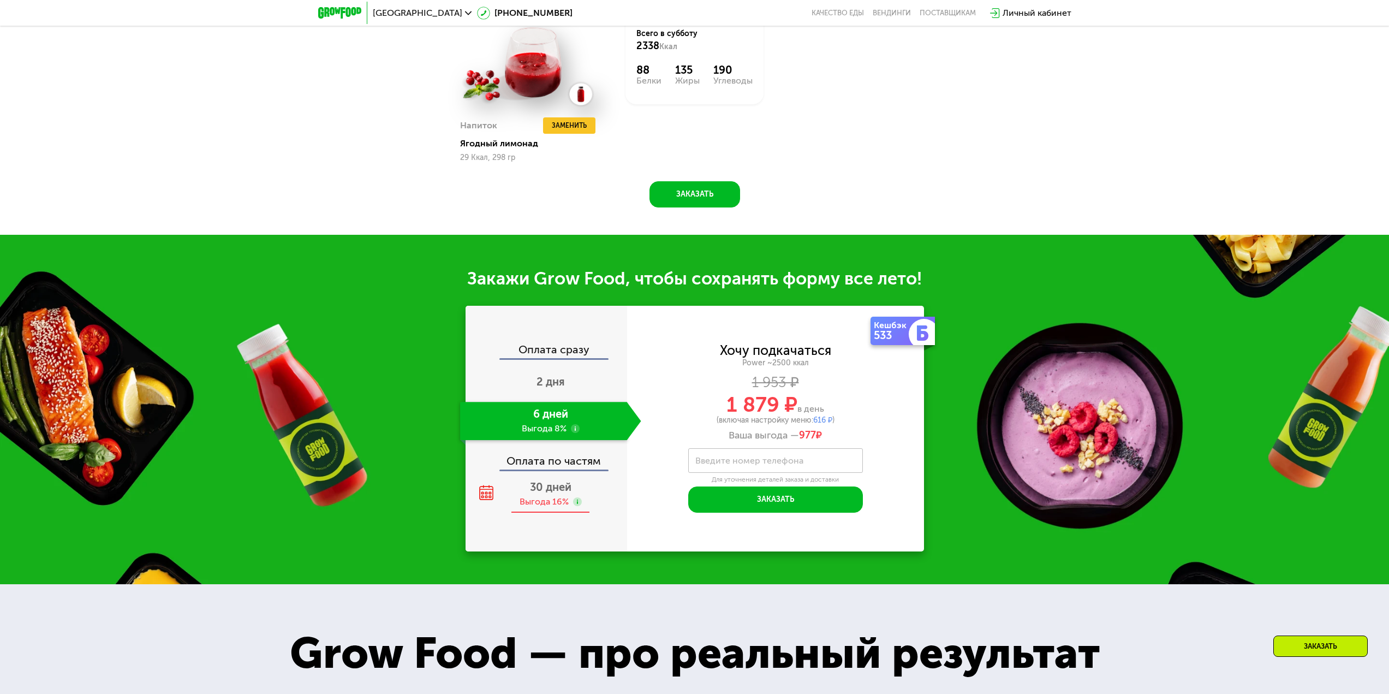
click at [556, 508] on div "Выгода 16%" at bounding box center [544, 502] width 49 height 12
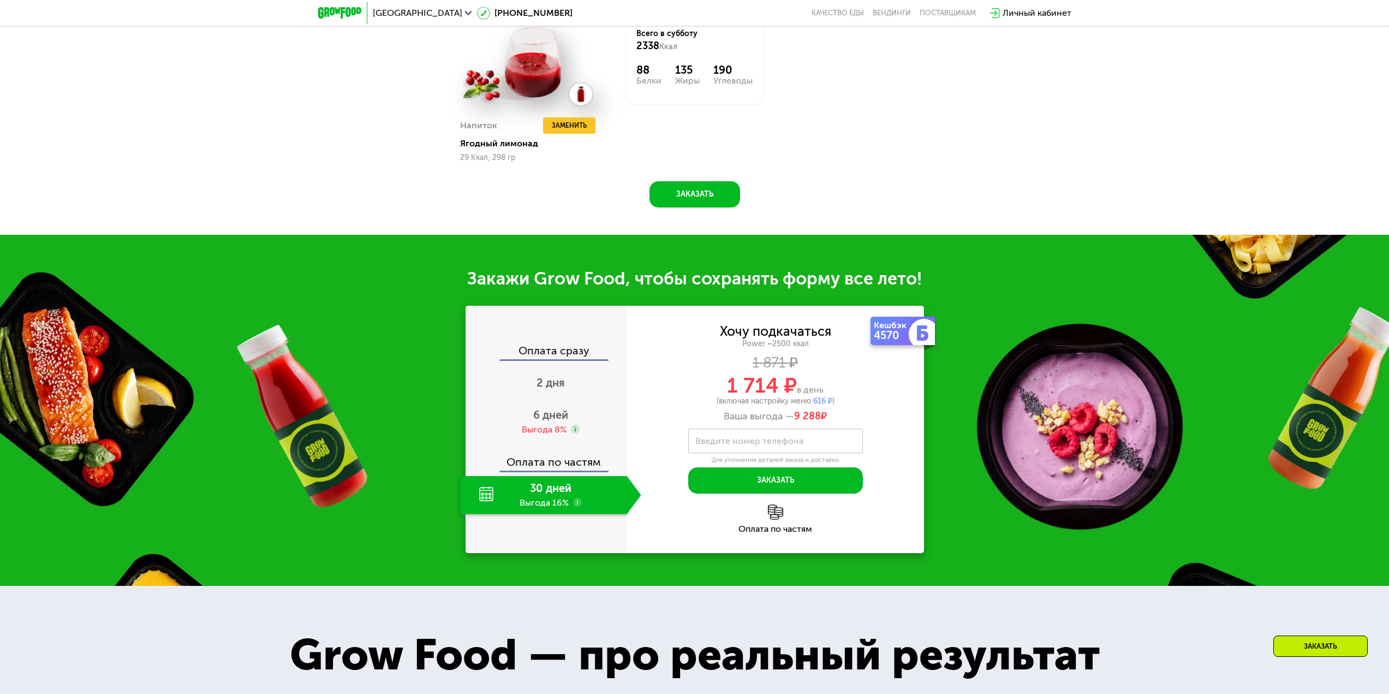
click at [566, 471] on div "Оплата по частям" at bounding box center [547, 458] width 161 height 25
click at [566, 467] on div "Оплата по частям" at bounding box center [547, 458] width 161 height 25
click at [537, 435] on div "Выгода 8%" at bounding box center [544, 430] width 45 height 12
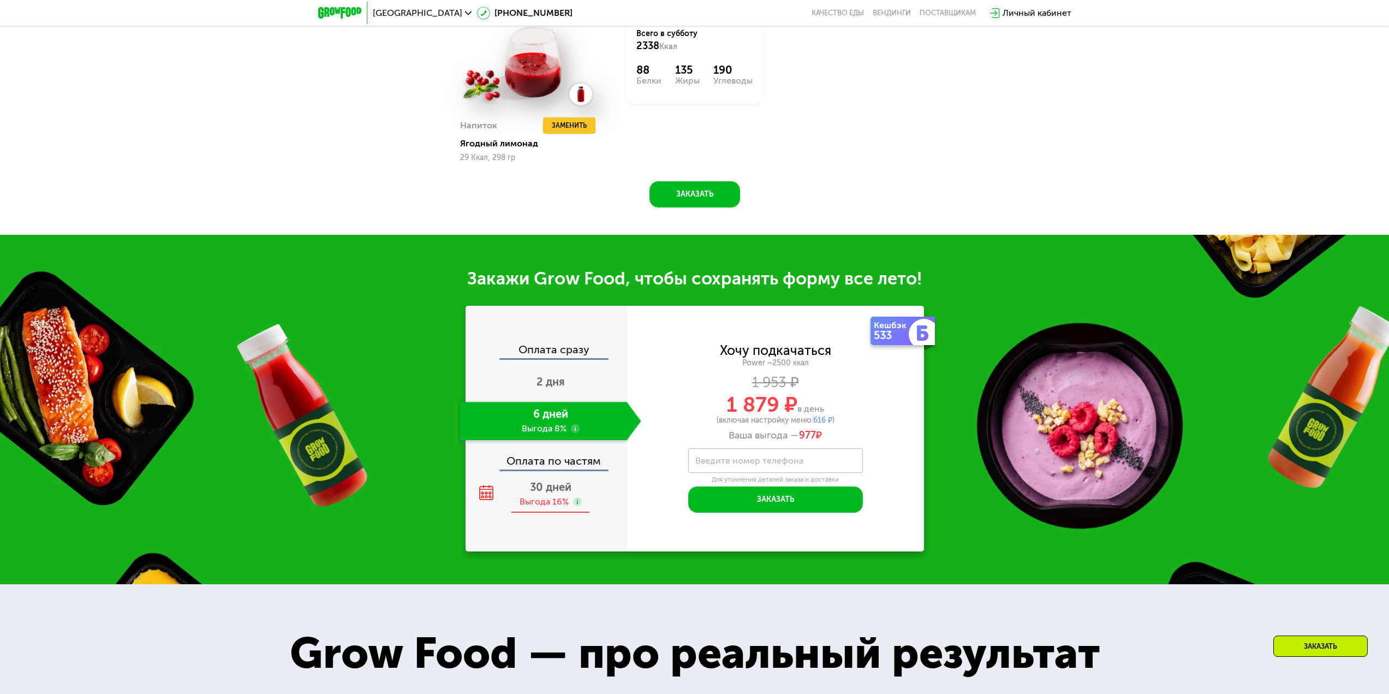
click at [542, 494] on span "30 дней" at bounding box center [550, 486] width 41 height 13
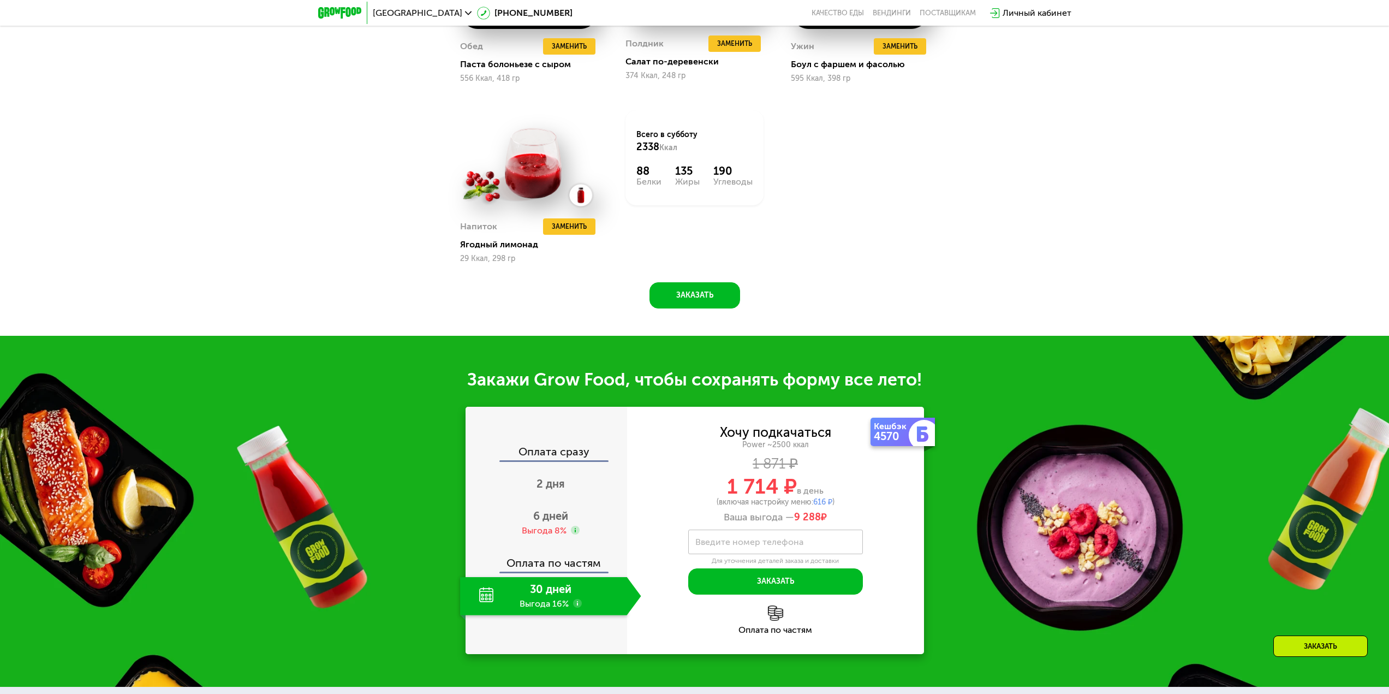
drag, startPoint x: 1054, startPoint y: 440, endPoint x: 929, endPoint y: 259, distance: 219.9
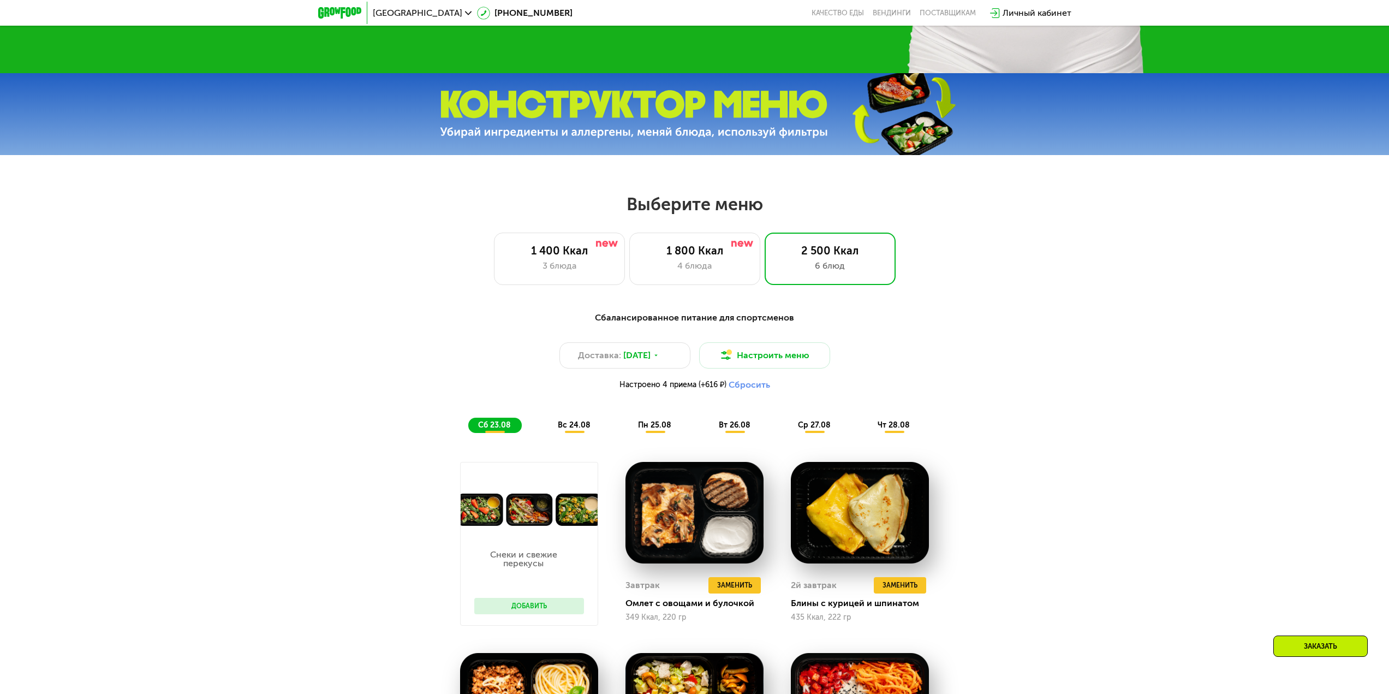
drag, startPoint x: 1003, startPoint y: 378, endPoint x: 982, endPoint y: 227, distance: 153.2
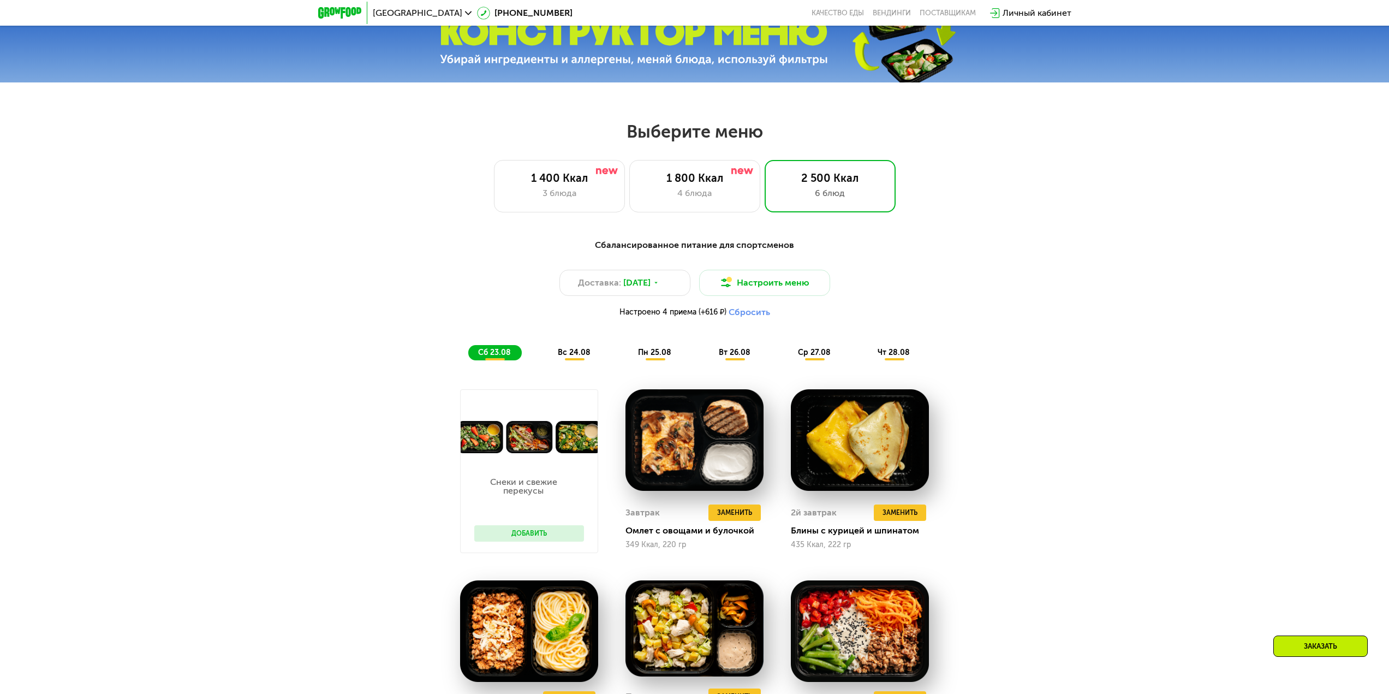
scroll to position [372, 0]
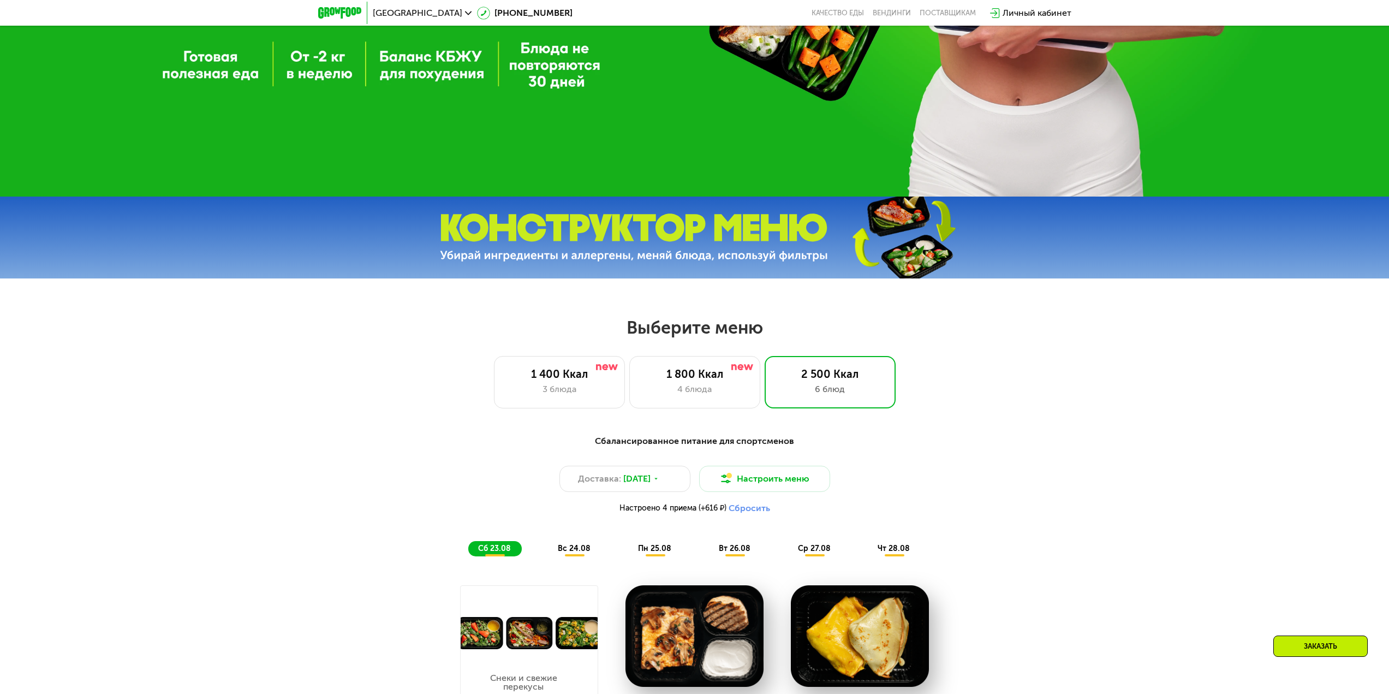
drag, startPoint x: 1056, startPoint y: 394, endPoint x: 1010, endPoint y: 268, distance: 134.4
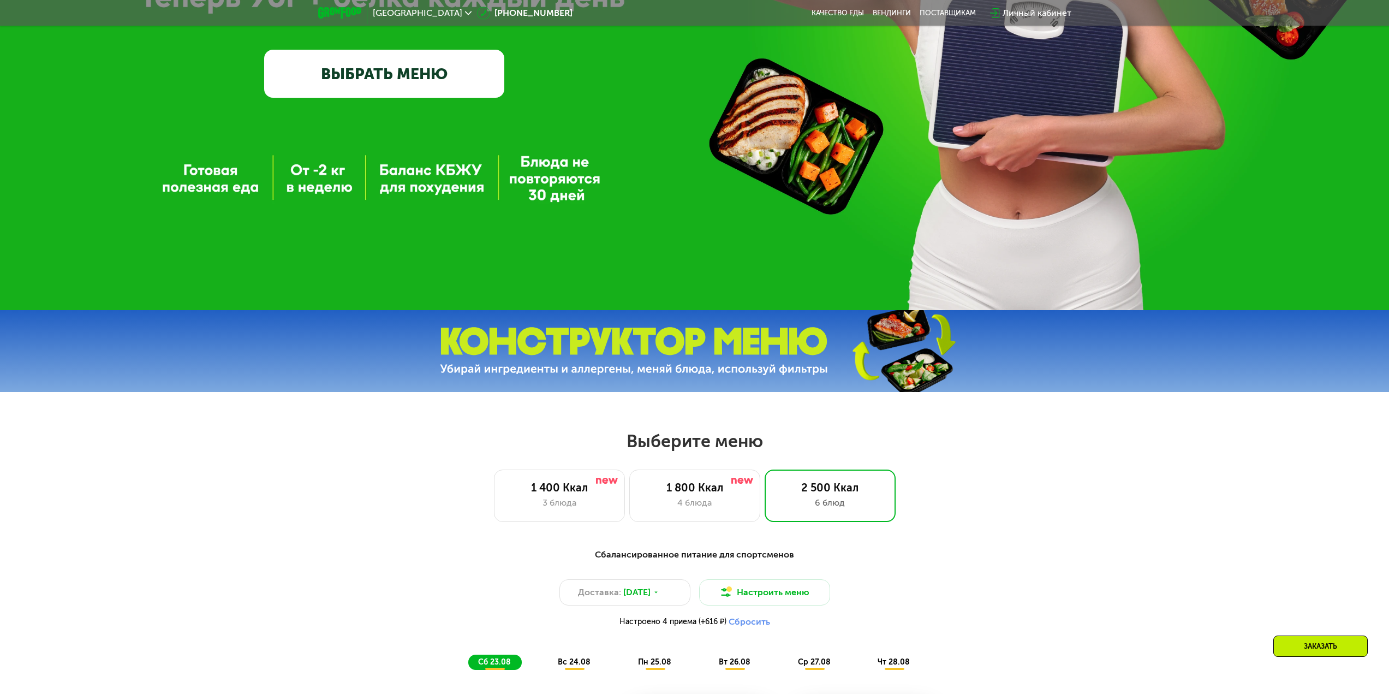
scroll to position [314, 0]
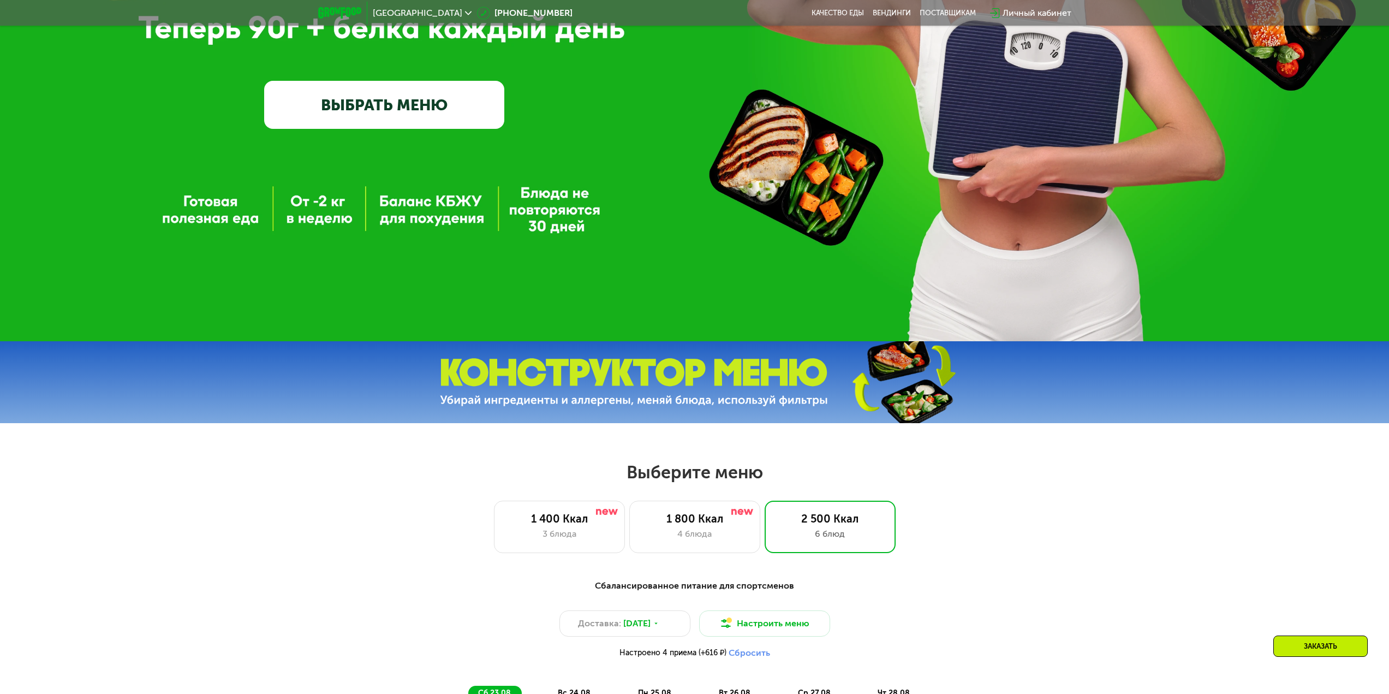
drag, startPoint x: 1064, startPoint y: 376, endPoint x: 1059, endPoint y: 361, distance: 15.7
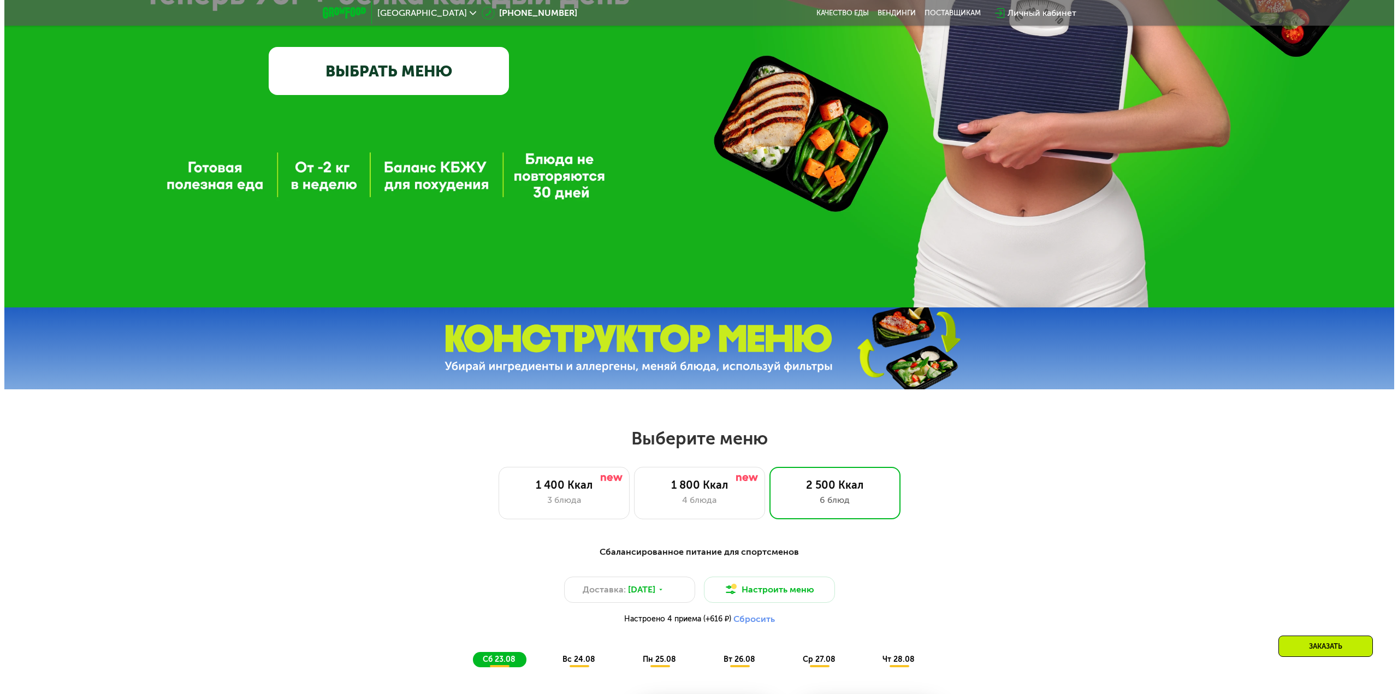
scroll to position [424, 0]
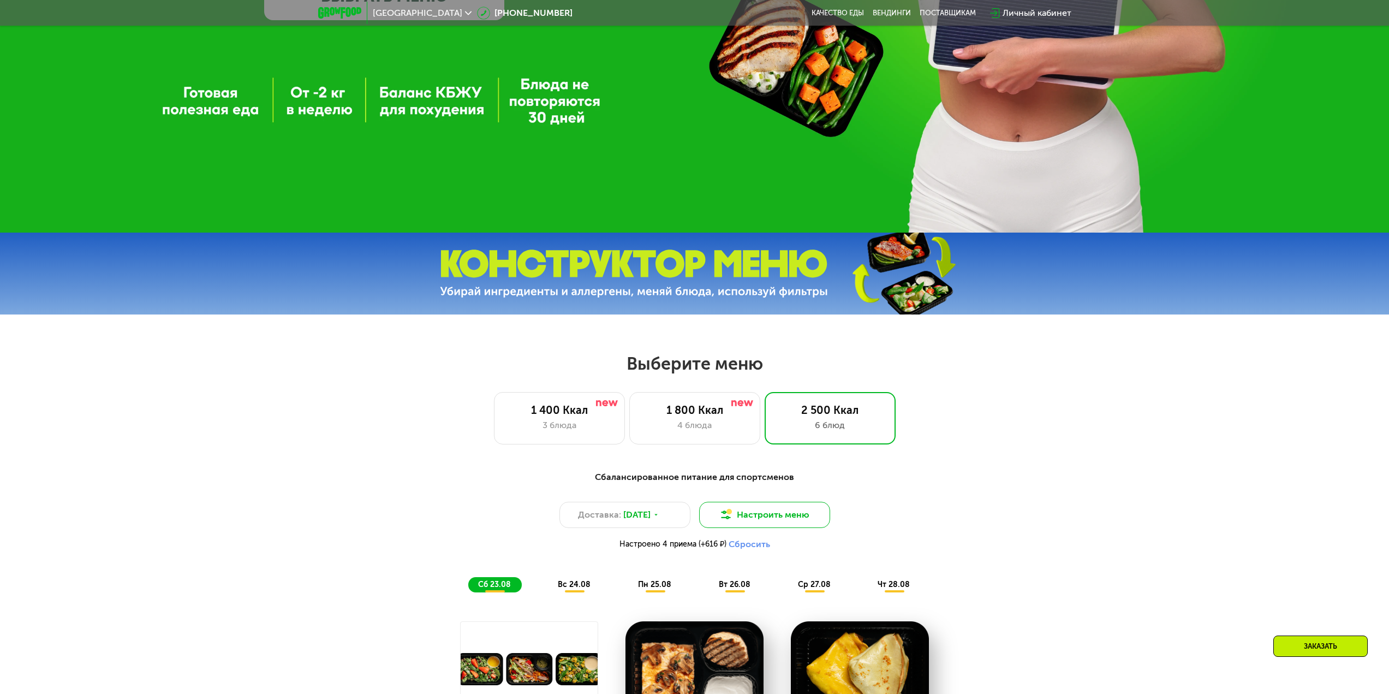
click at [793, 516] on button "Настроить меню" at bounding box center [764, 515] width 131 height 26
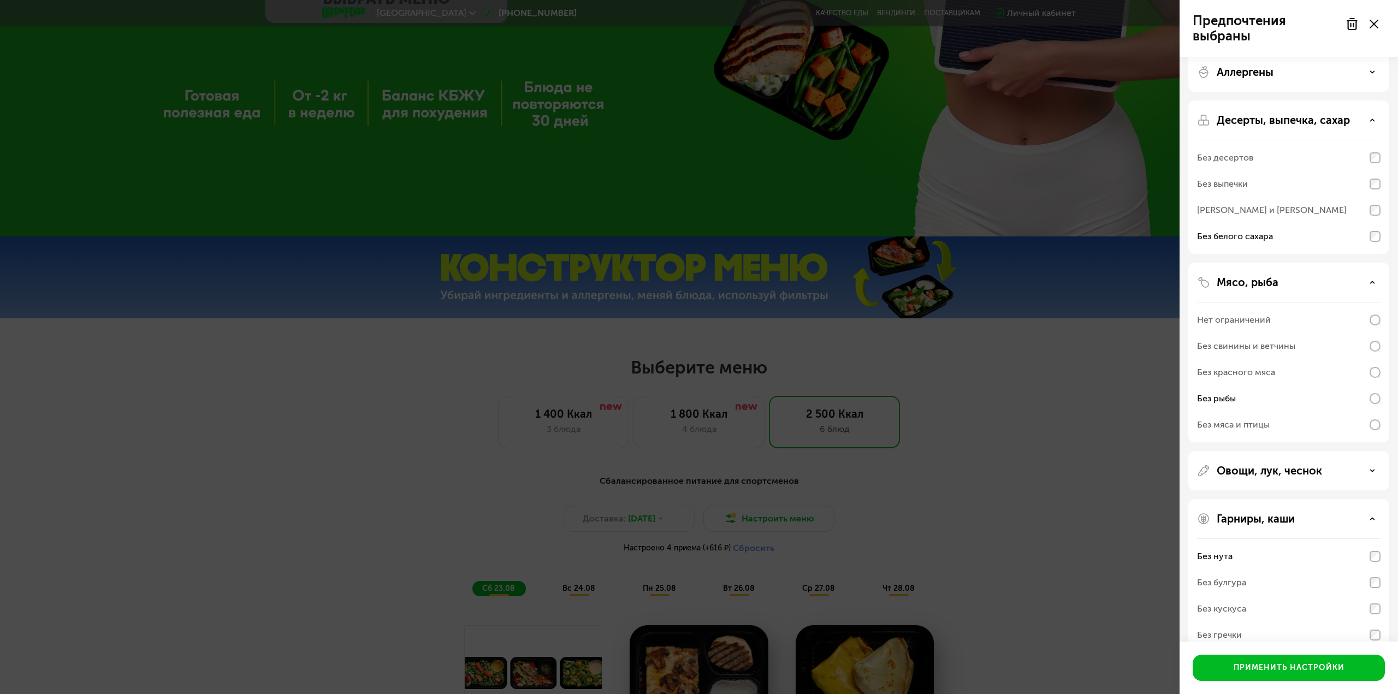
scroll to position [0, 0]
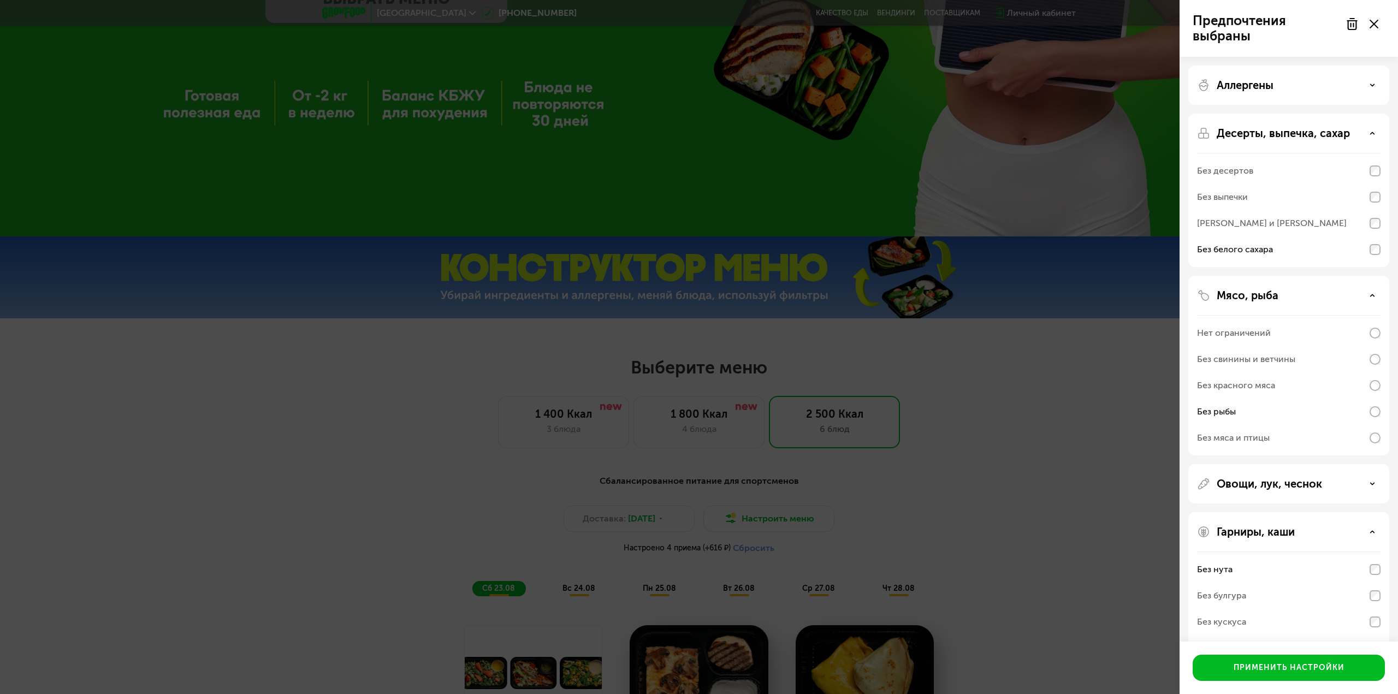
click at [1382, 464] on div "Мясо, рыба Нет ограничений Без свинины и ветчины Без красного мяса Без рыбы Без…" at bounding box center [1288, 483] width 201 height 39
click at [1332, 486] on div "Овощи, лук, чеснок" at bounding box center [1288, 483] width 183 height 13
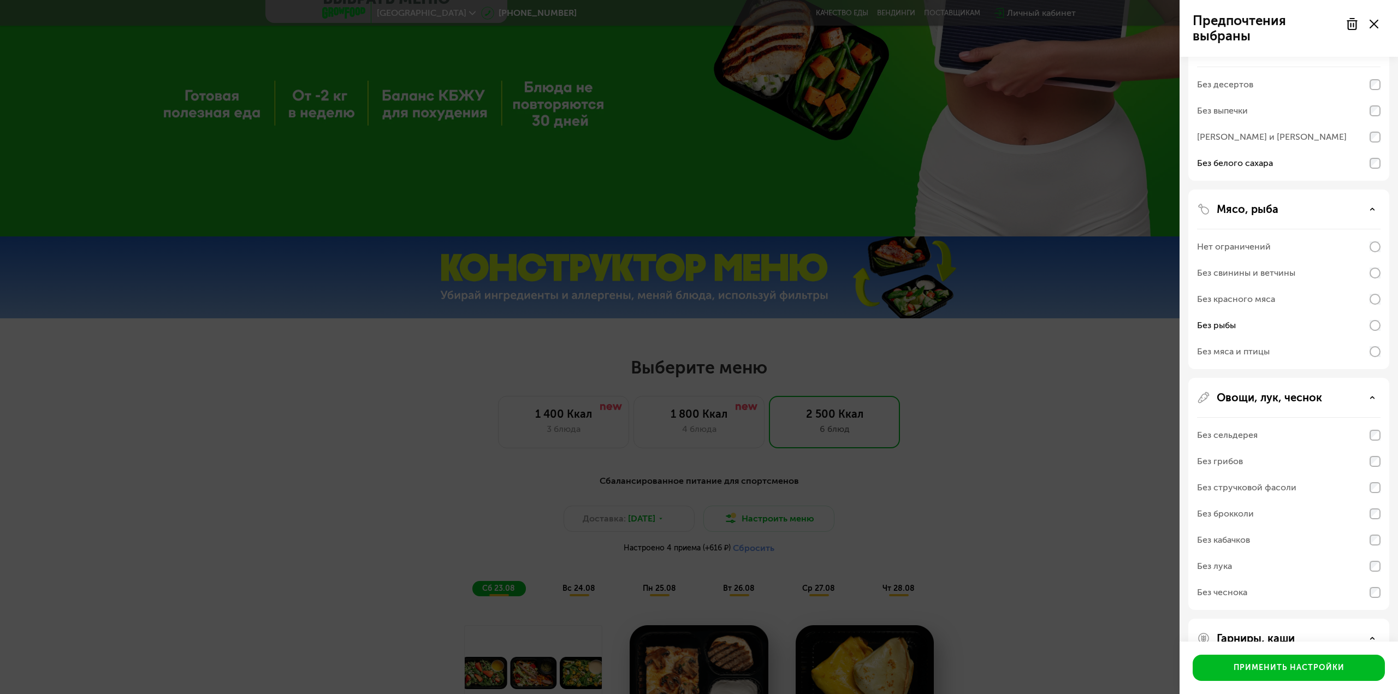
scroll to position [109, 0]
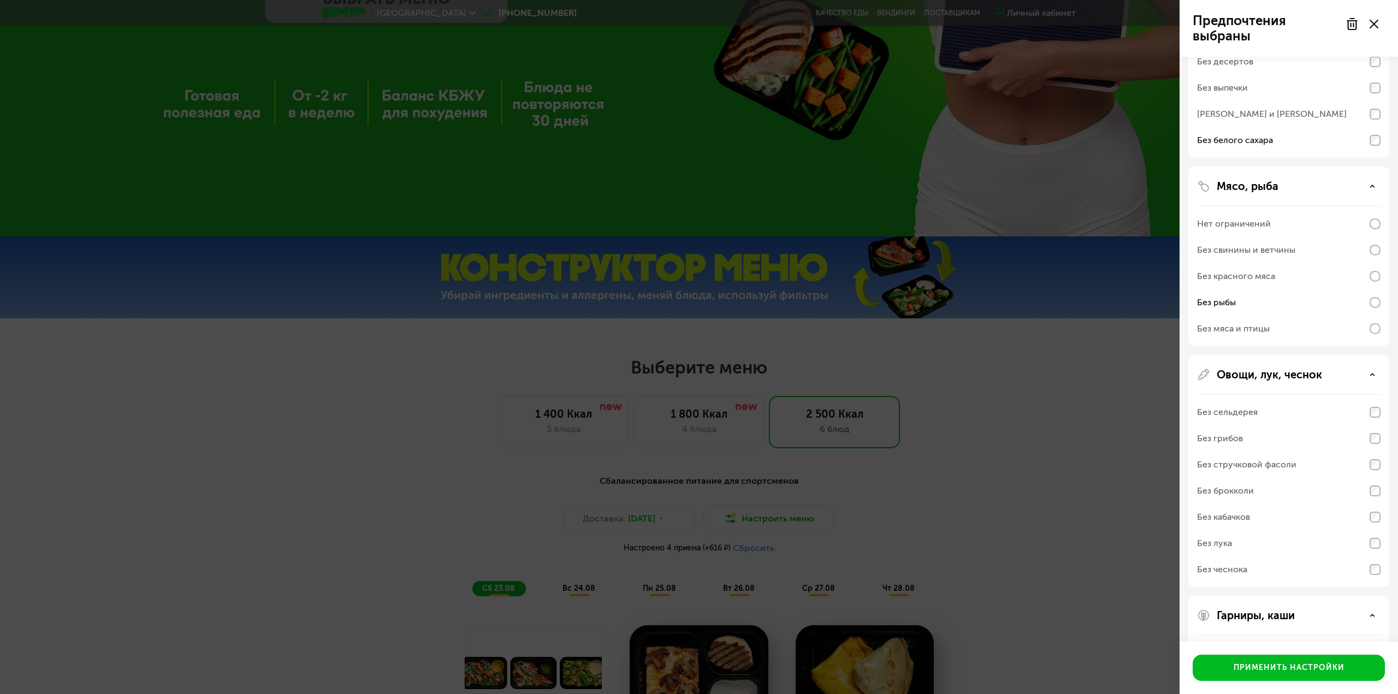
click at [1103, 485] on div "Предпочтения выбраны Аллергены Десерты, выпечка, сахар Без десертов Без выпечки…" at bounding box center [699, 347] width 1398 height 694
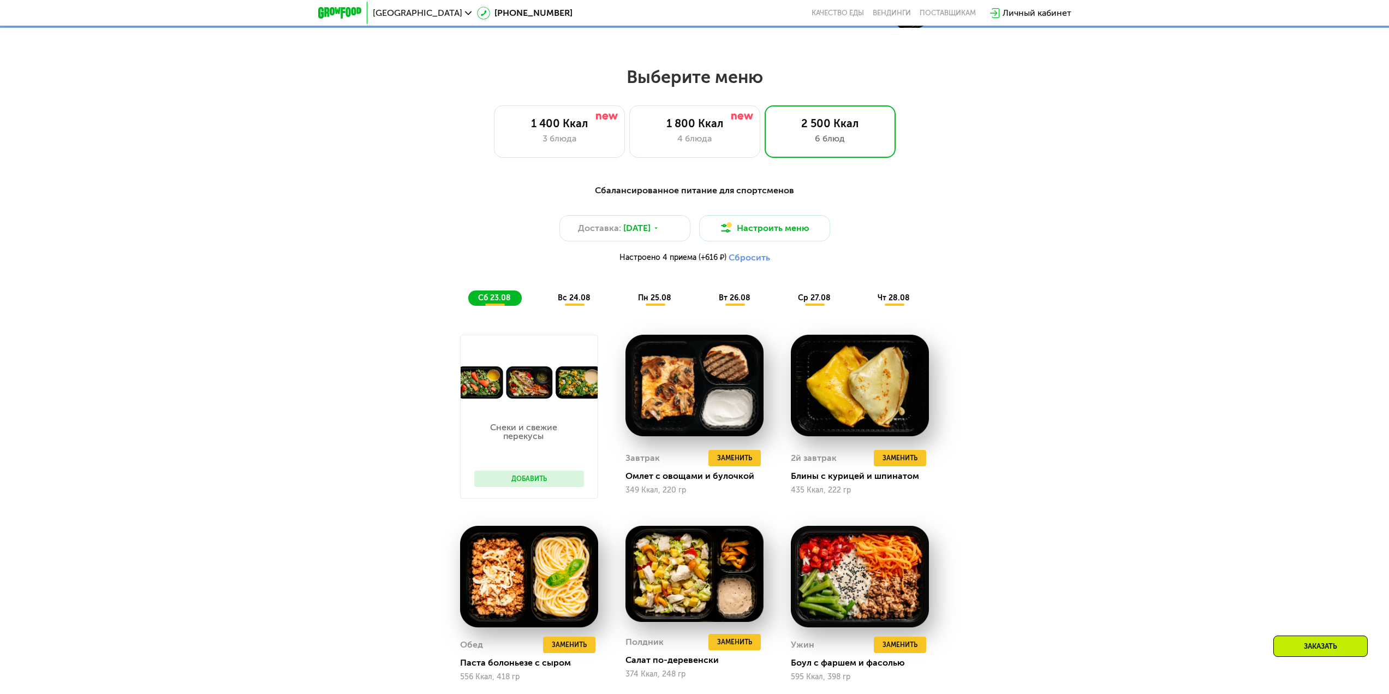
scroll to position [806, 0]
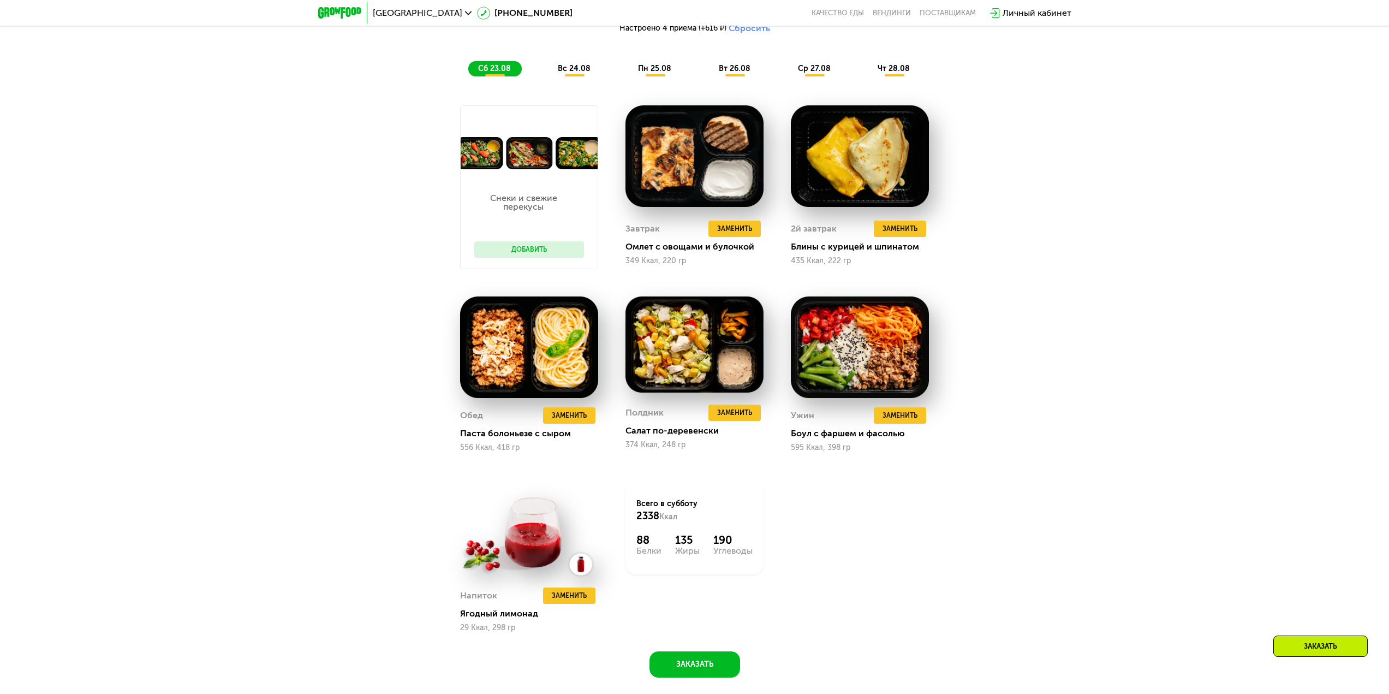
drag, startPoint x: 1102, startPoint y: 548, endPoint x: 1098, endPoint y: 327, distance: 221.2
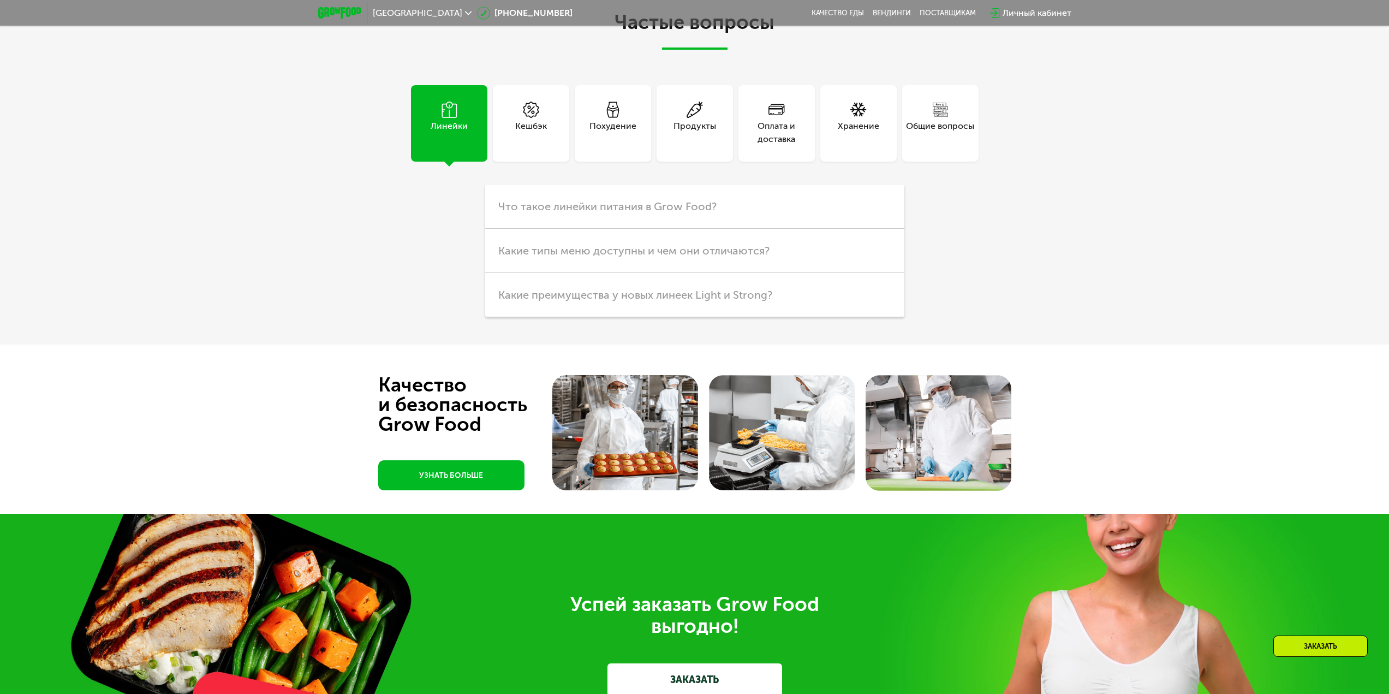
drag, startPoint x: 1133, startPoint y: 386, endPoint x: 1126, endPoint y: 682, distance: 296.0
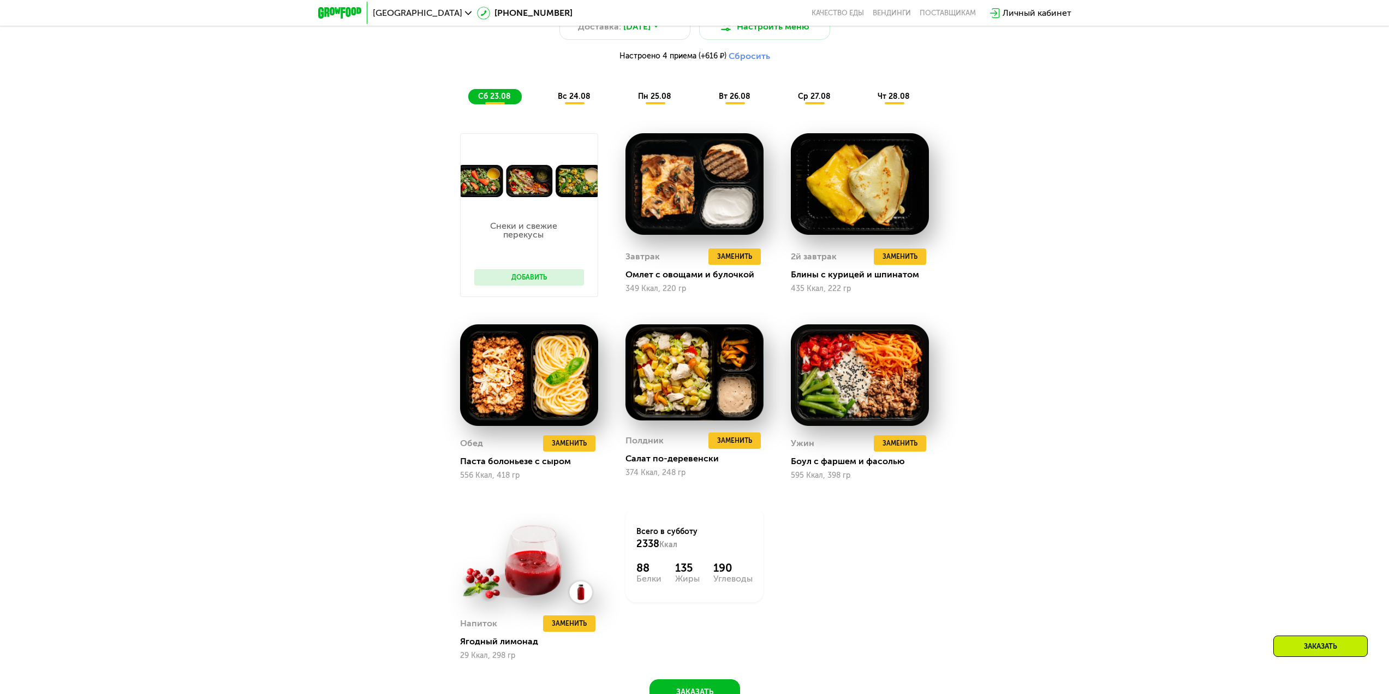
scroll to position [0, 0]
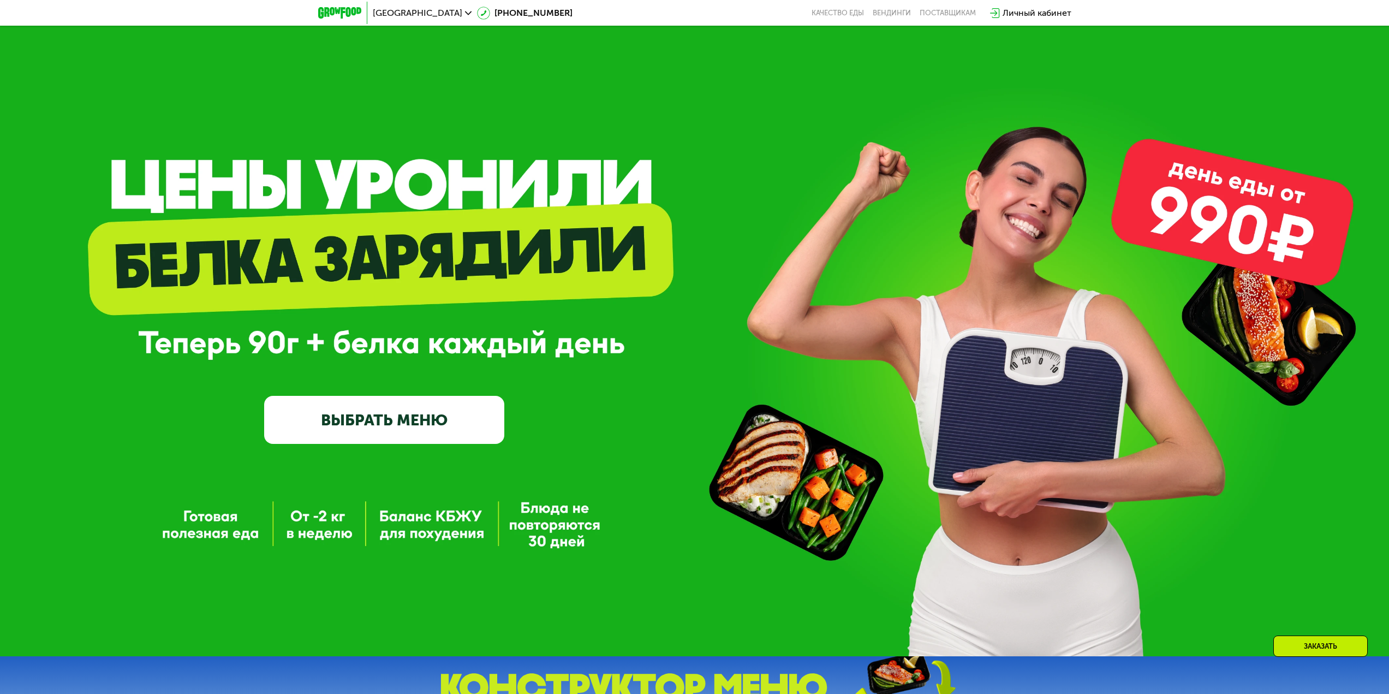
drag, startPoint x: 1105, startPoint y: 268, endPoint x: 1091, endPoint y: 229, distance: 40.6
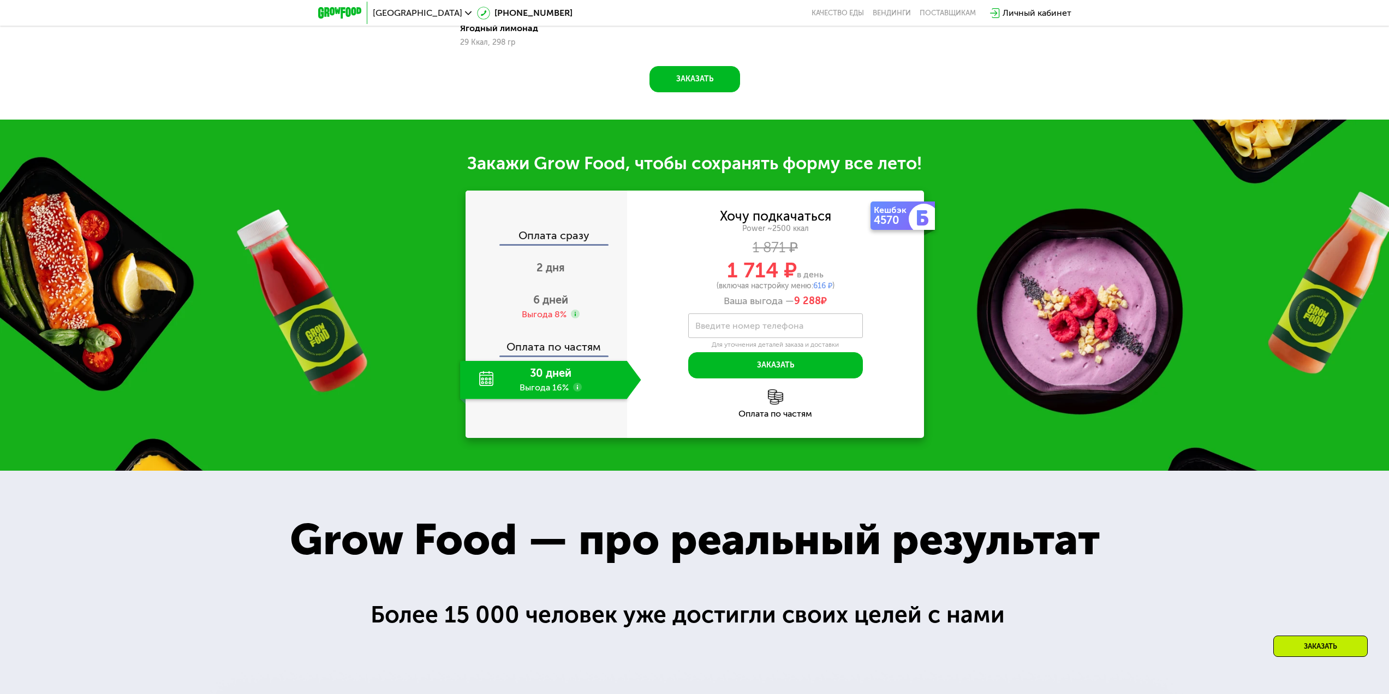
scroll to position [1529, 0]
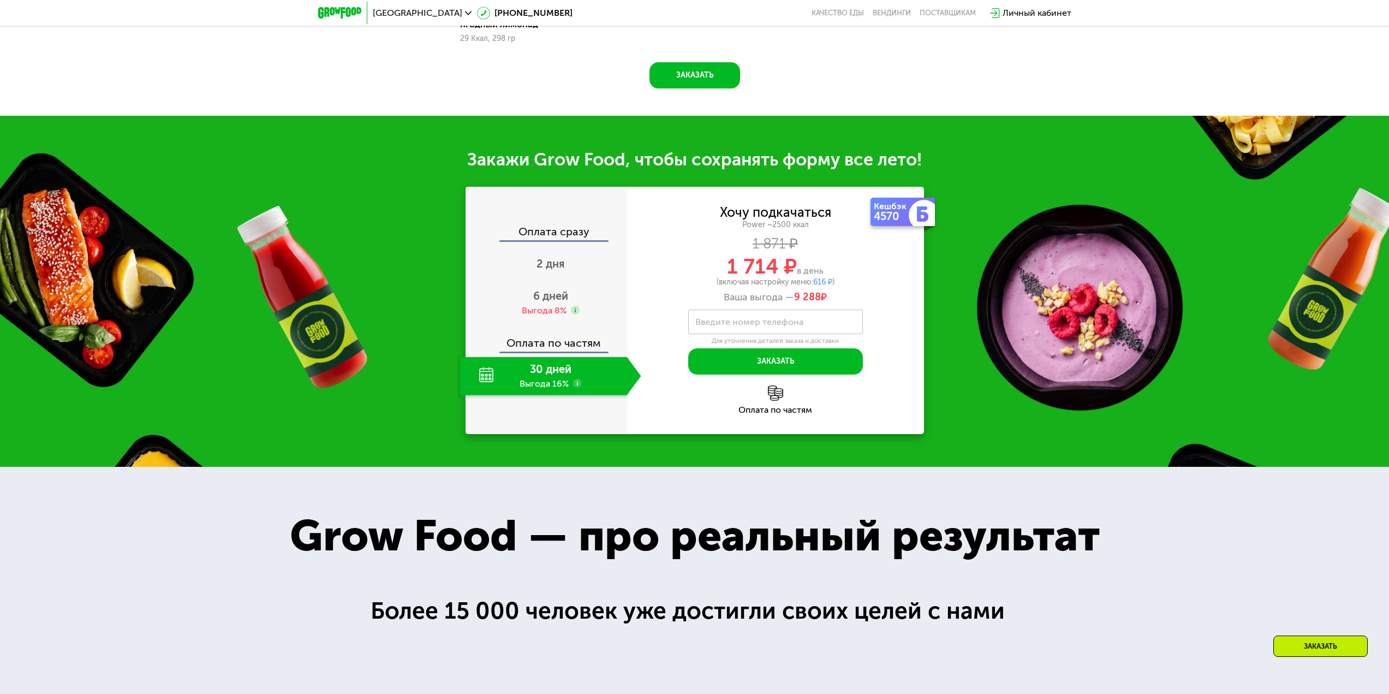
click at [789, 407] on div "Оплата по частям" at bounding box center [775, 399] width 297 height 29
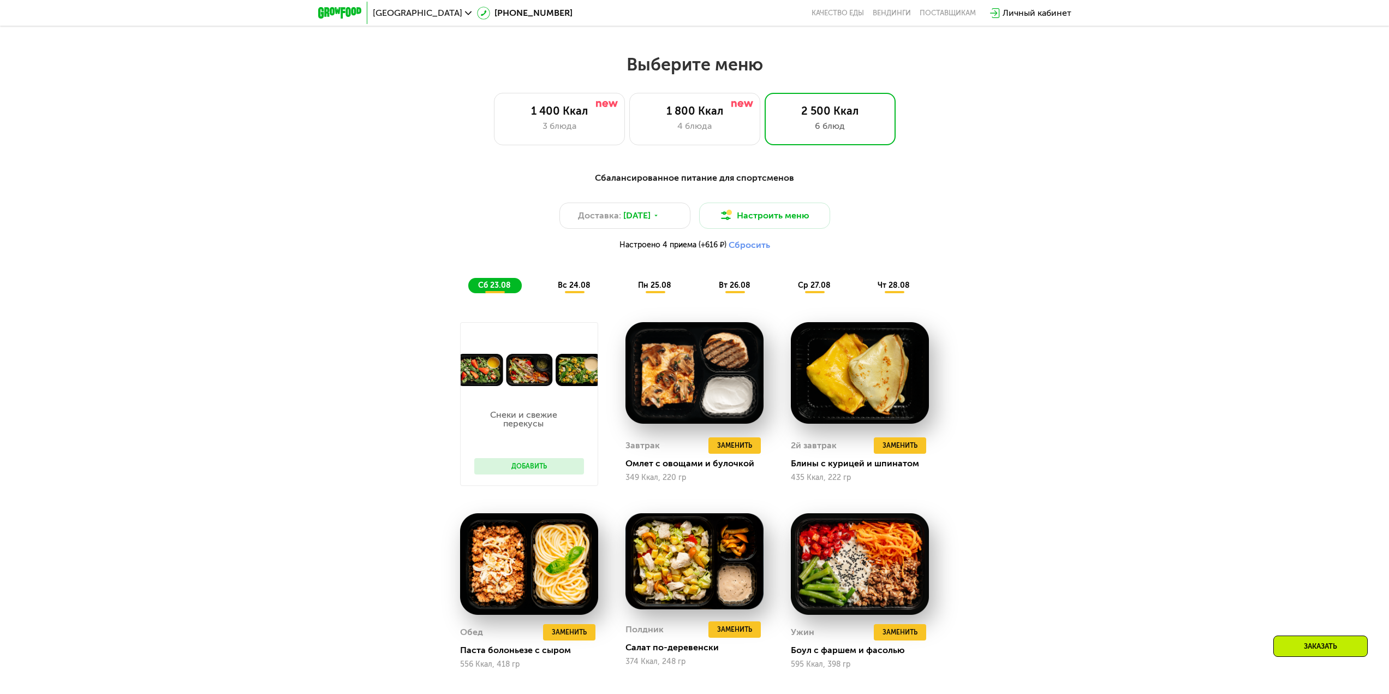
scroll to position [0, 0]
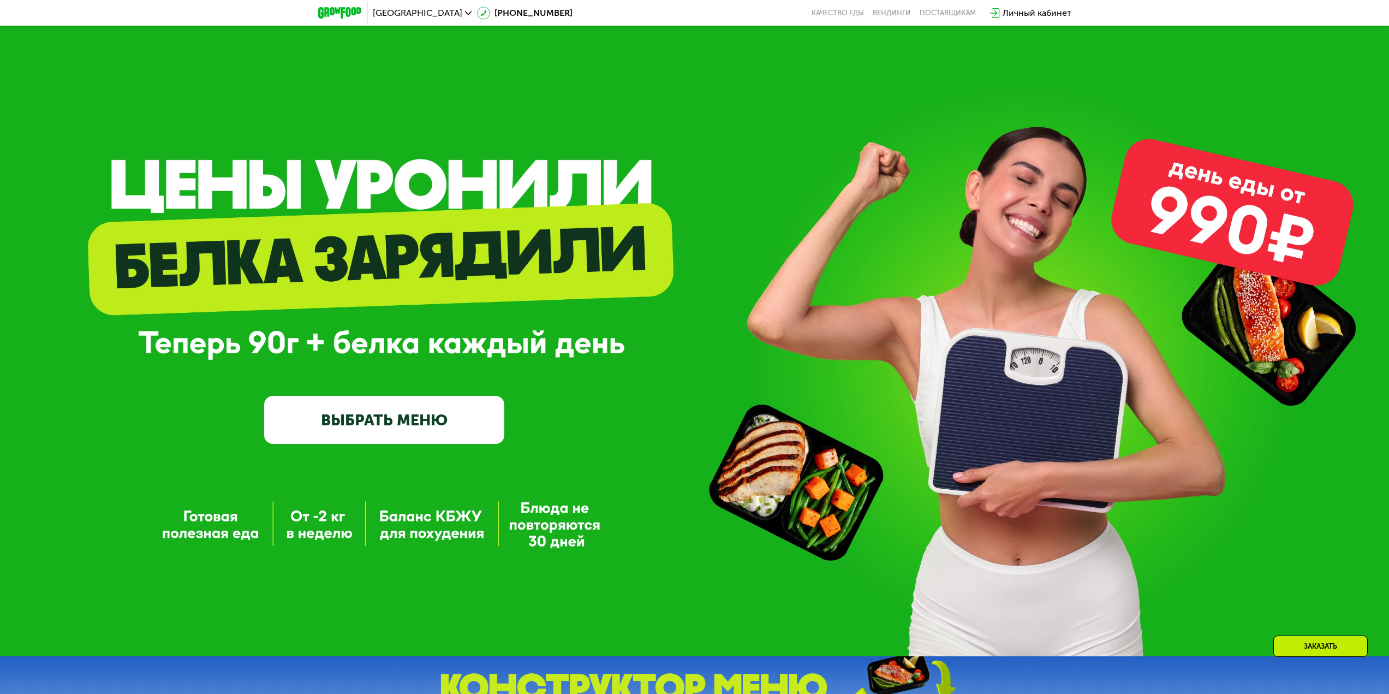
drag, startPoint x: 988, startPoint y: 554, endPoint x: 949, endPoint y: 344, distance: 213.7
